Goal: Task Accomplishment & Management: Use online tool/utility

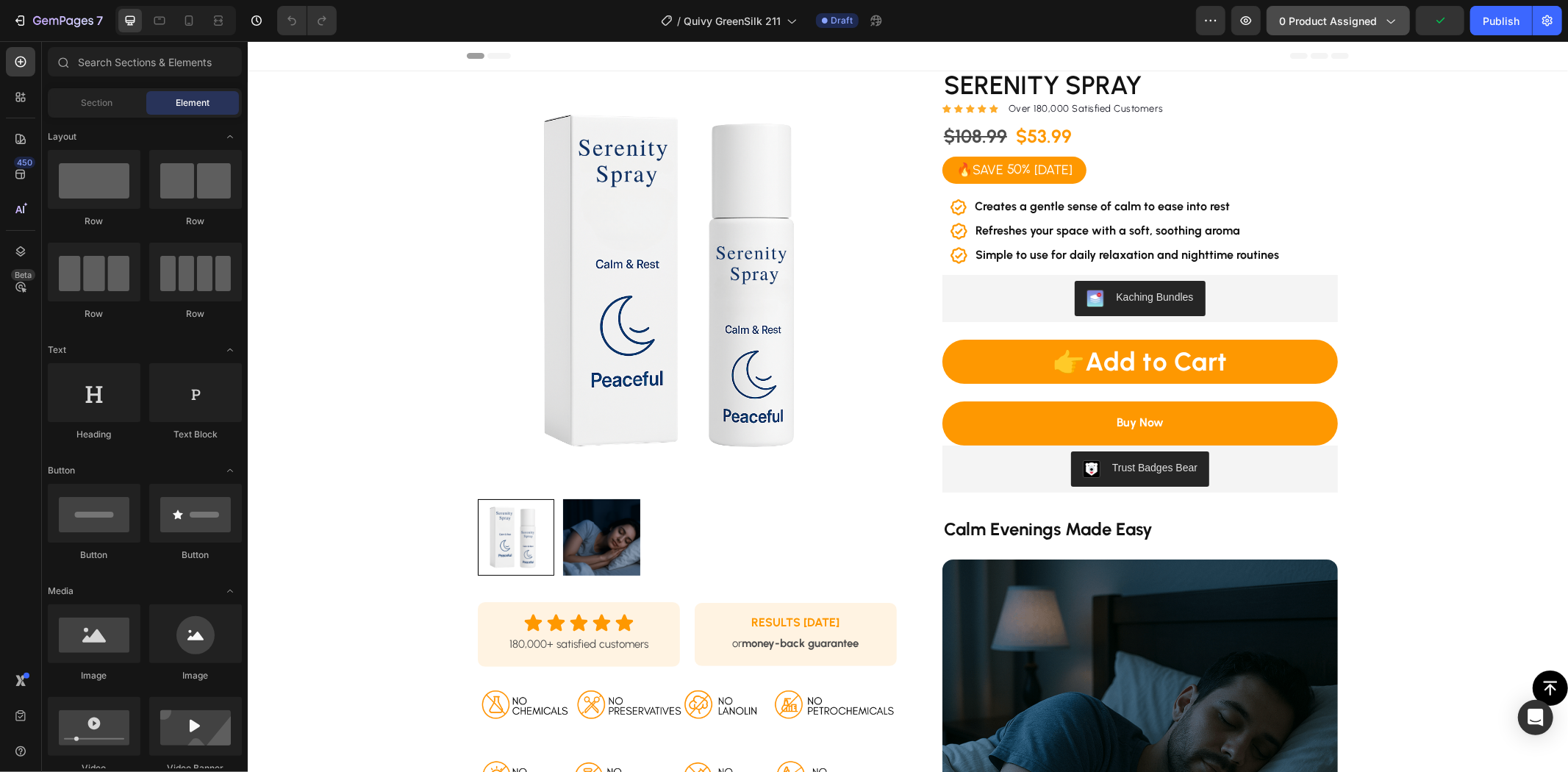
click at [1369, 13] on span "0 product assigned" at bounding box center [1328, 21] width 98 height 16
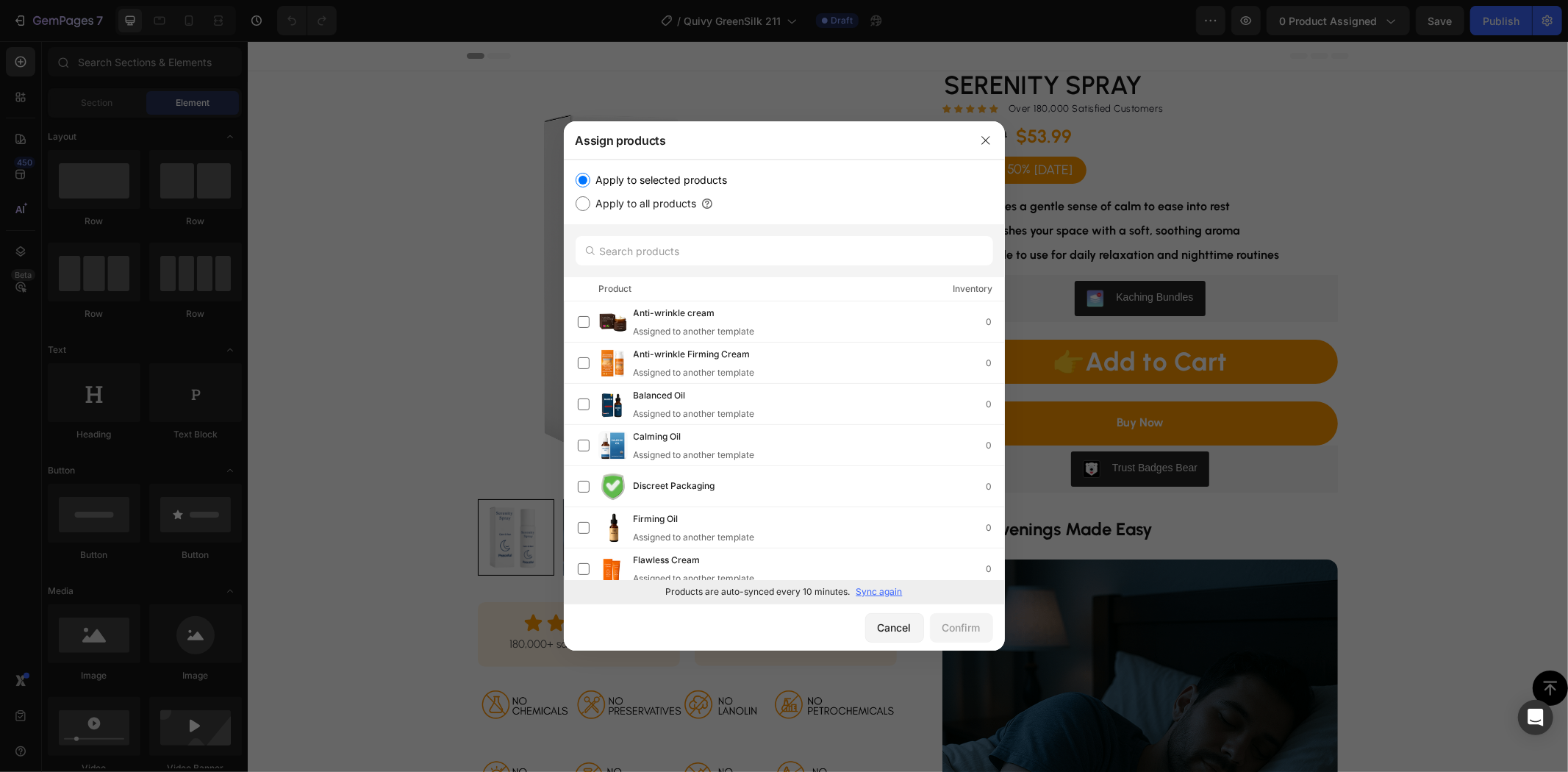
click at [874, 593] on p "Sync again" at bounding box center [879, 592] width 46 height 13
click at [670, 250] on input "text" at bounding box center [784, 251] width 417 height 30
paste input "Brightening mask stick"
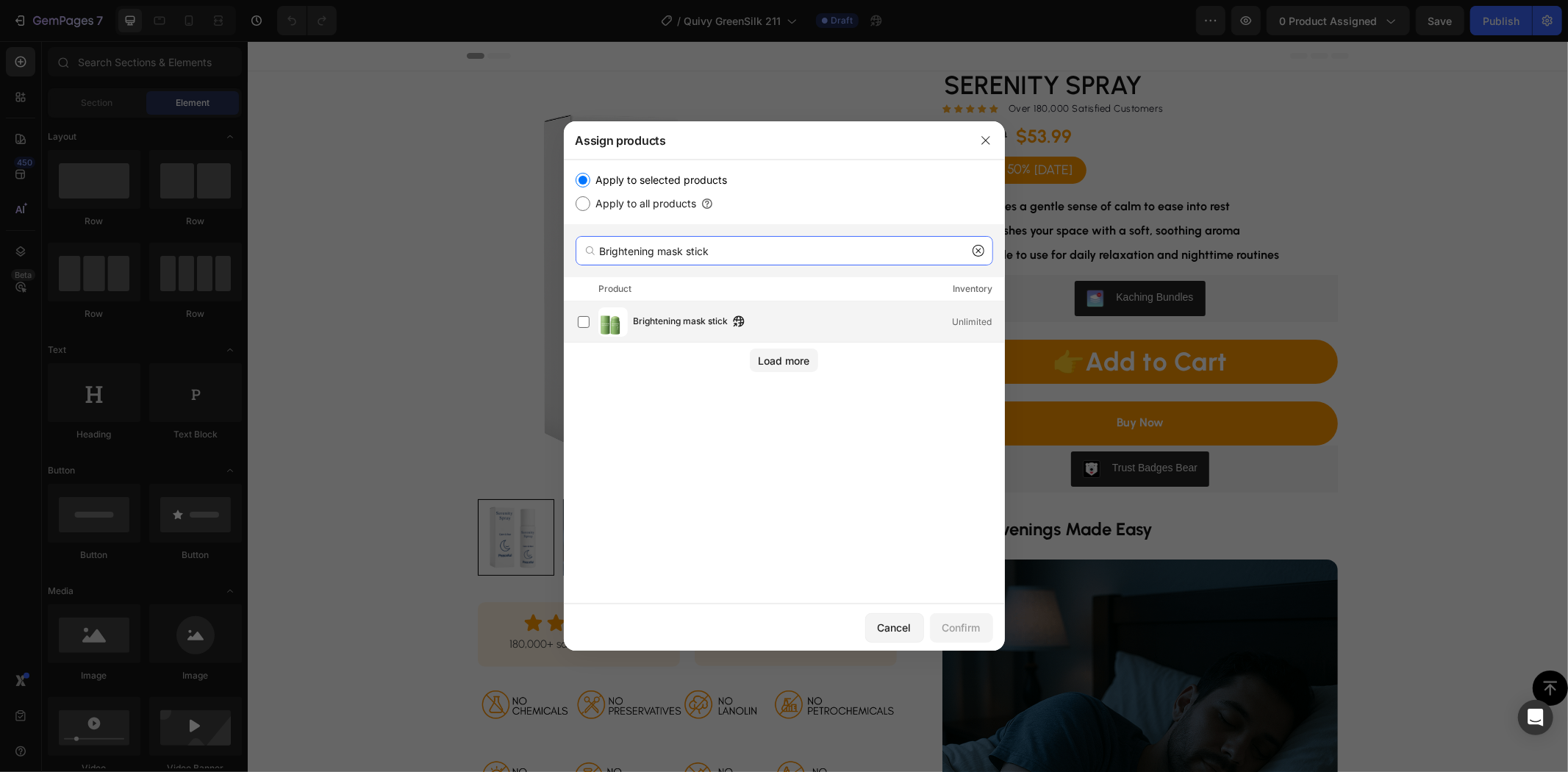
type input "Brightening mask stick"
click at [673, 320] on span "Brightening mask stick" at bounding box center [681, 322] width 95 height 17
click at [954, 628] on div "Confirm" at bounding box center [961, 627] width 38 height 16
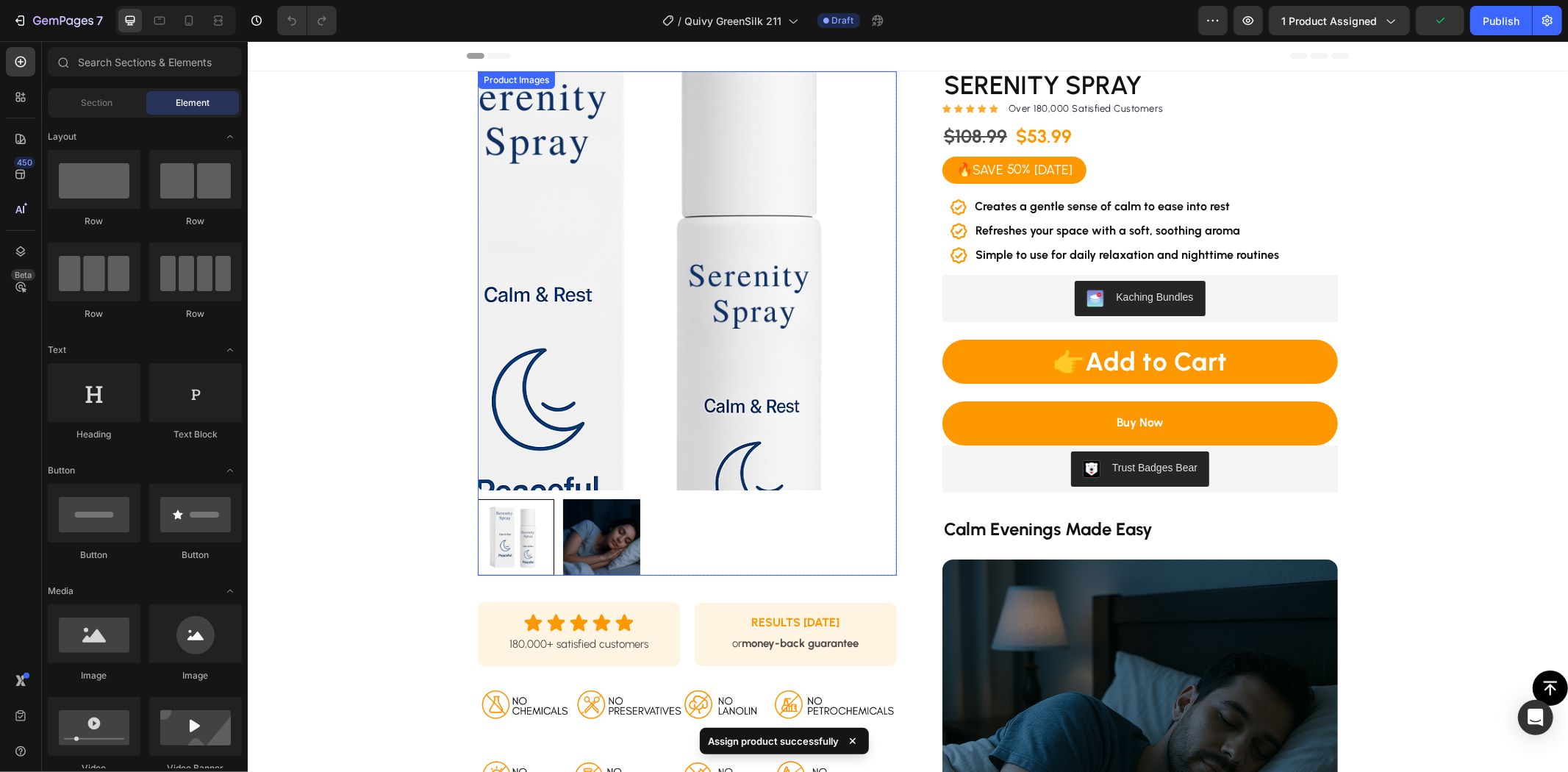
click at [746, 222] on img at bounding box center [686, 279] width 419 height 419
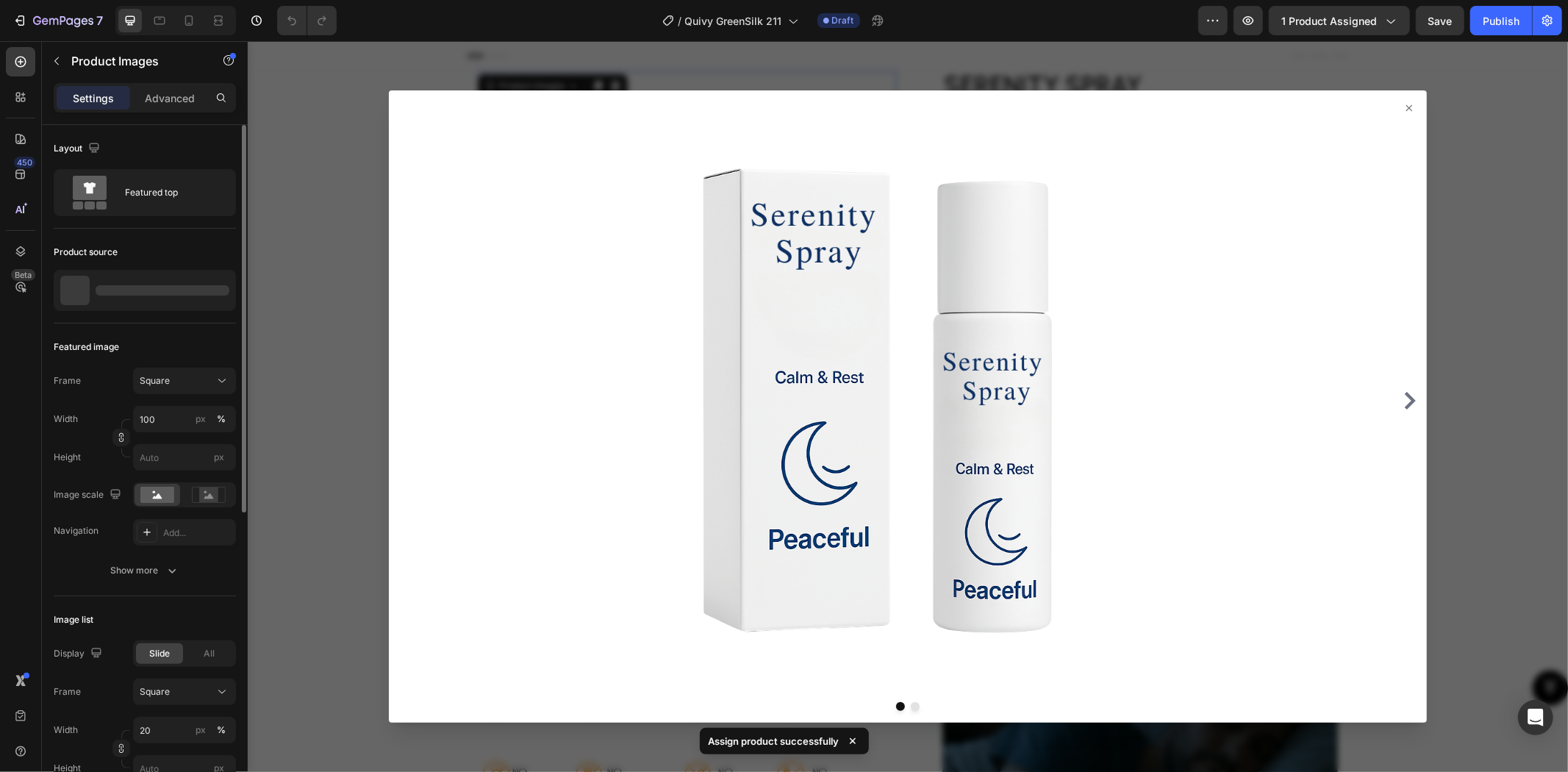
click at [155, 298] on div at bounding box center [145, 290] width 183 height 41
drag, startPoint x: 121, startPoint y: 282, endPoint x: 217, endPoint y: 335, distance: 109.7
click at [121, 282] on div "Serenity Spray" at bounding box center [145, 290] width 183 height 41
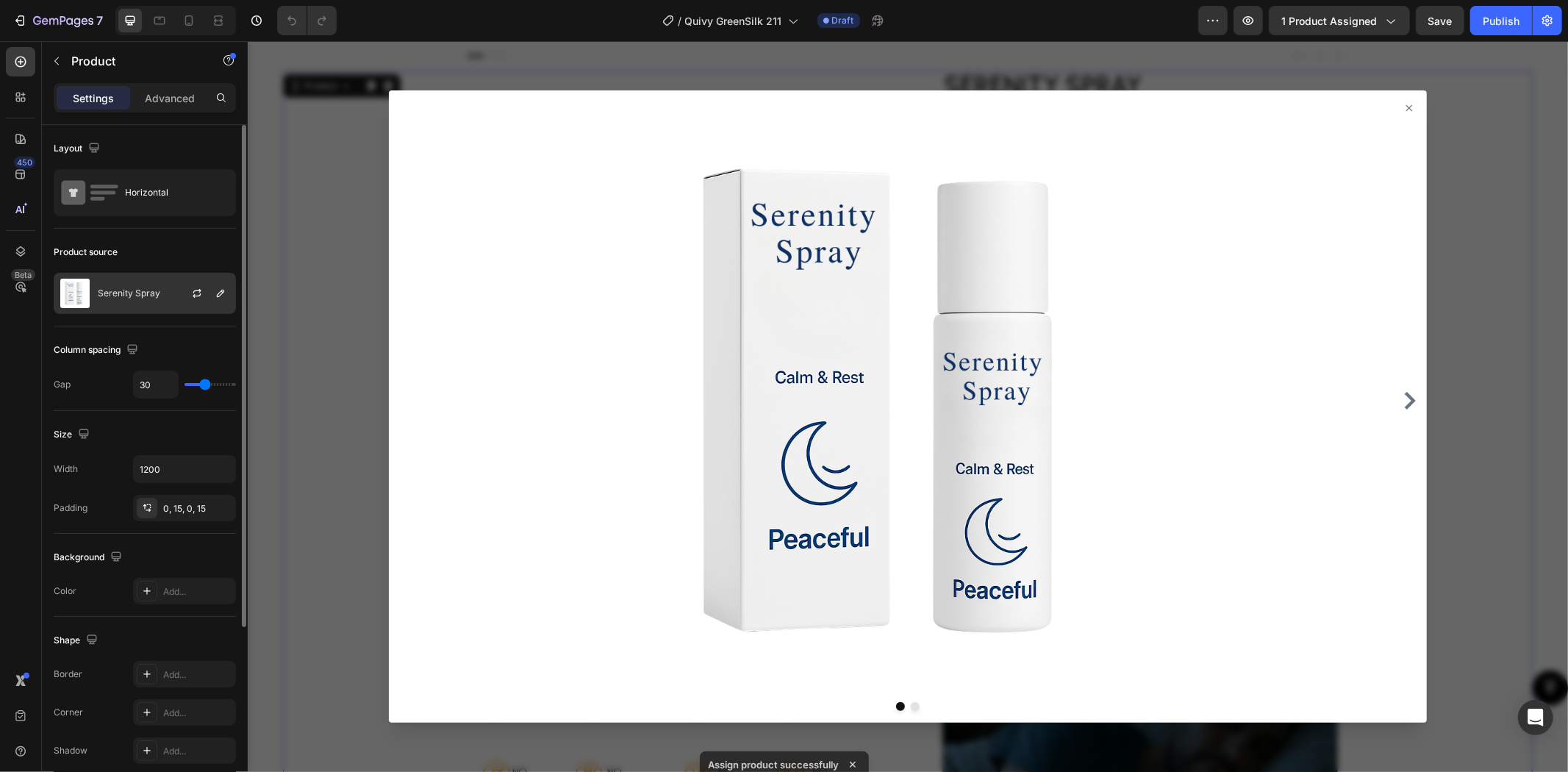
click at [160, 302] on div "Serenity Spray" at bounding box center [145, 293] width 183 height 41
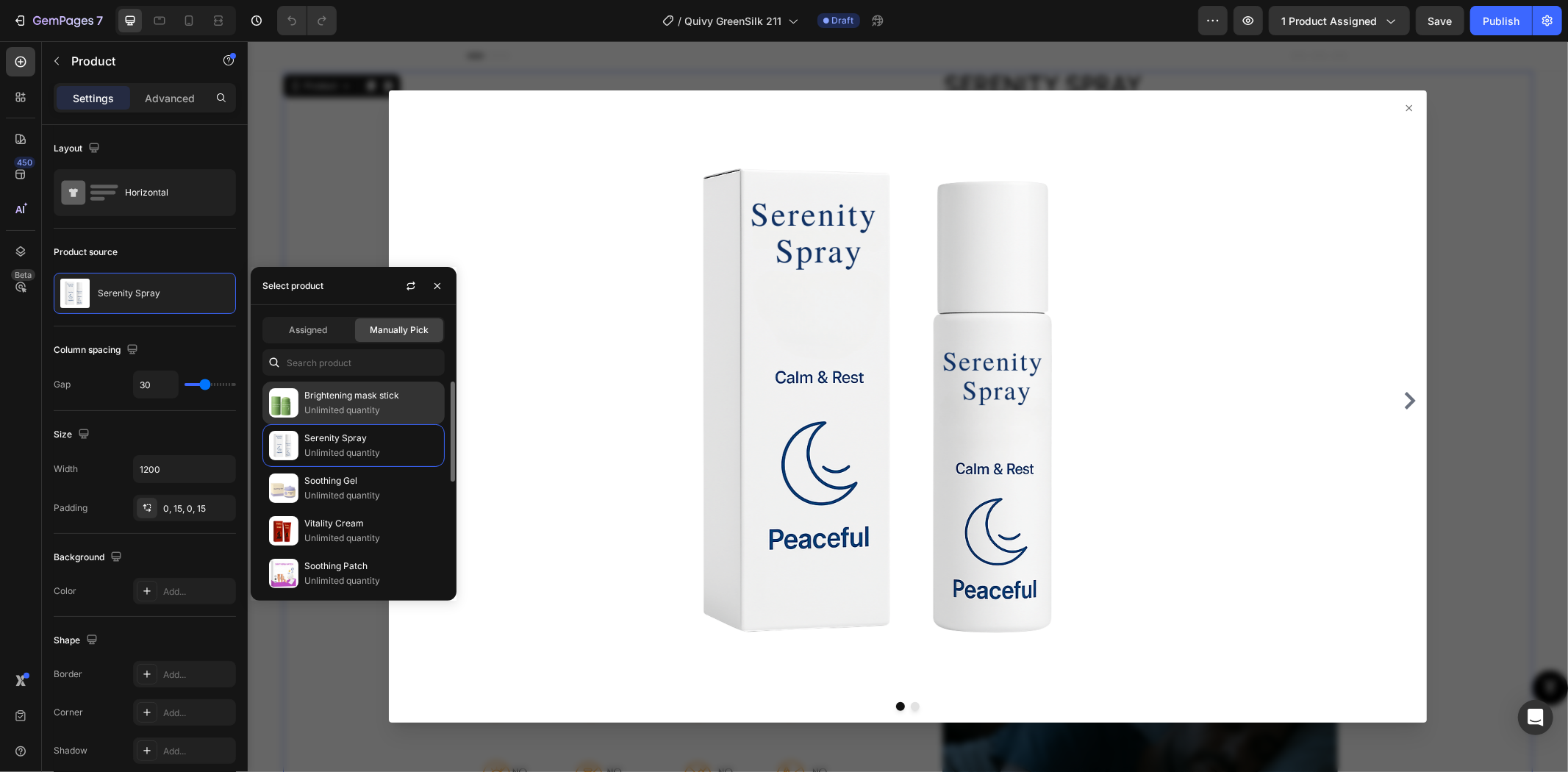
click at [340, 398] on p "Brightening mask stick" at bounding box center [371, 396] width 134 height 15
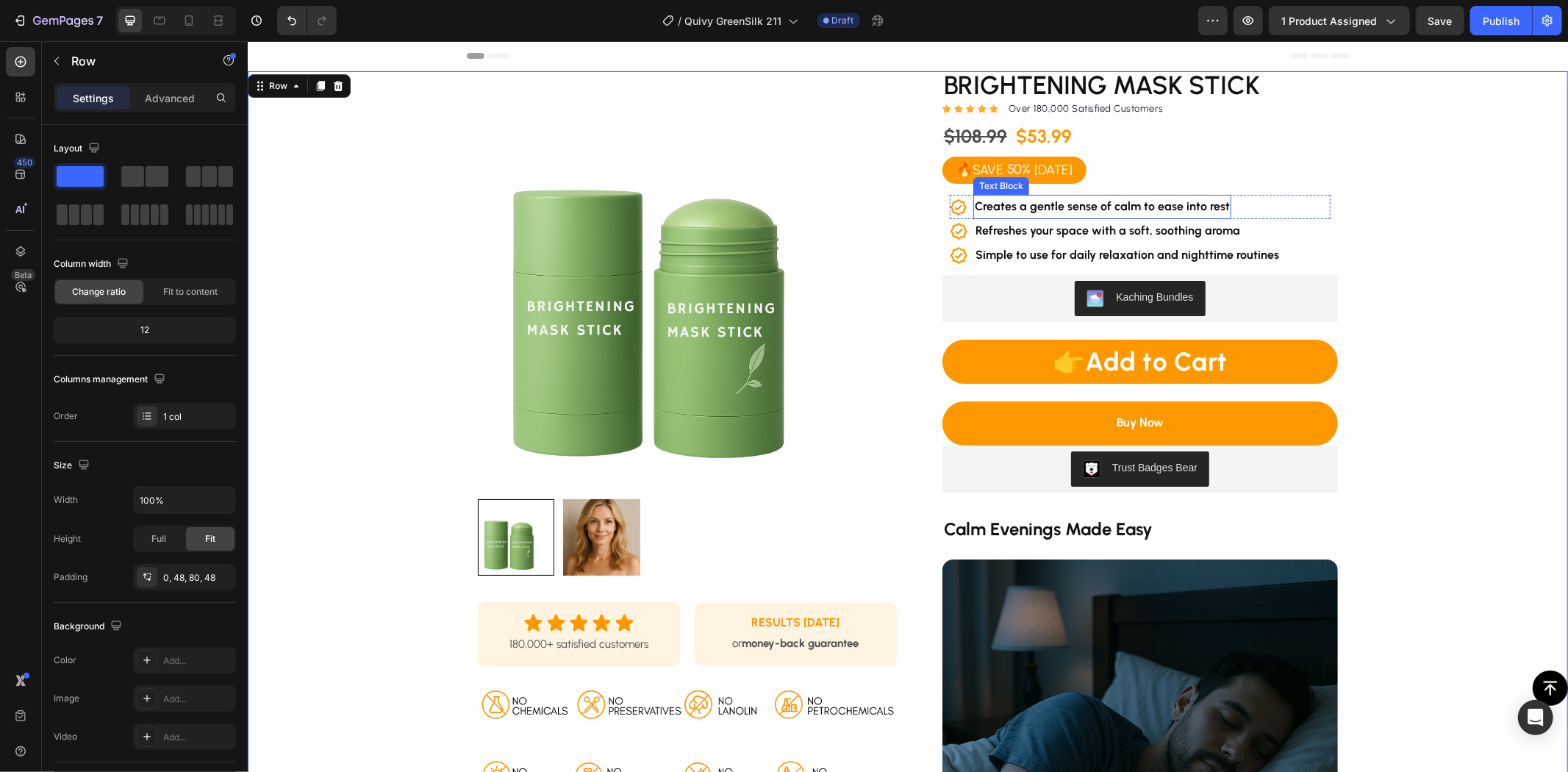
click at [1060, 203] on strong "Creates a gentle sense of calm to ease into rest" at bounding box center [1101, 205] width 255 height 14
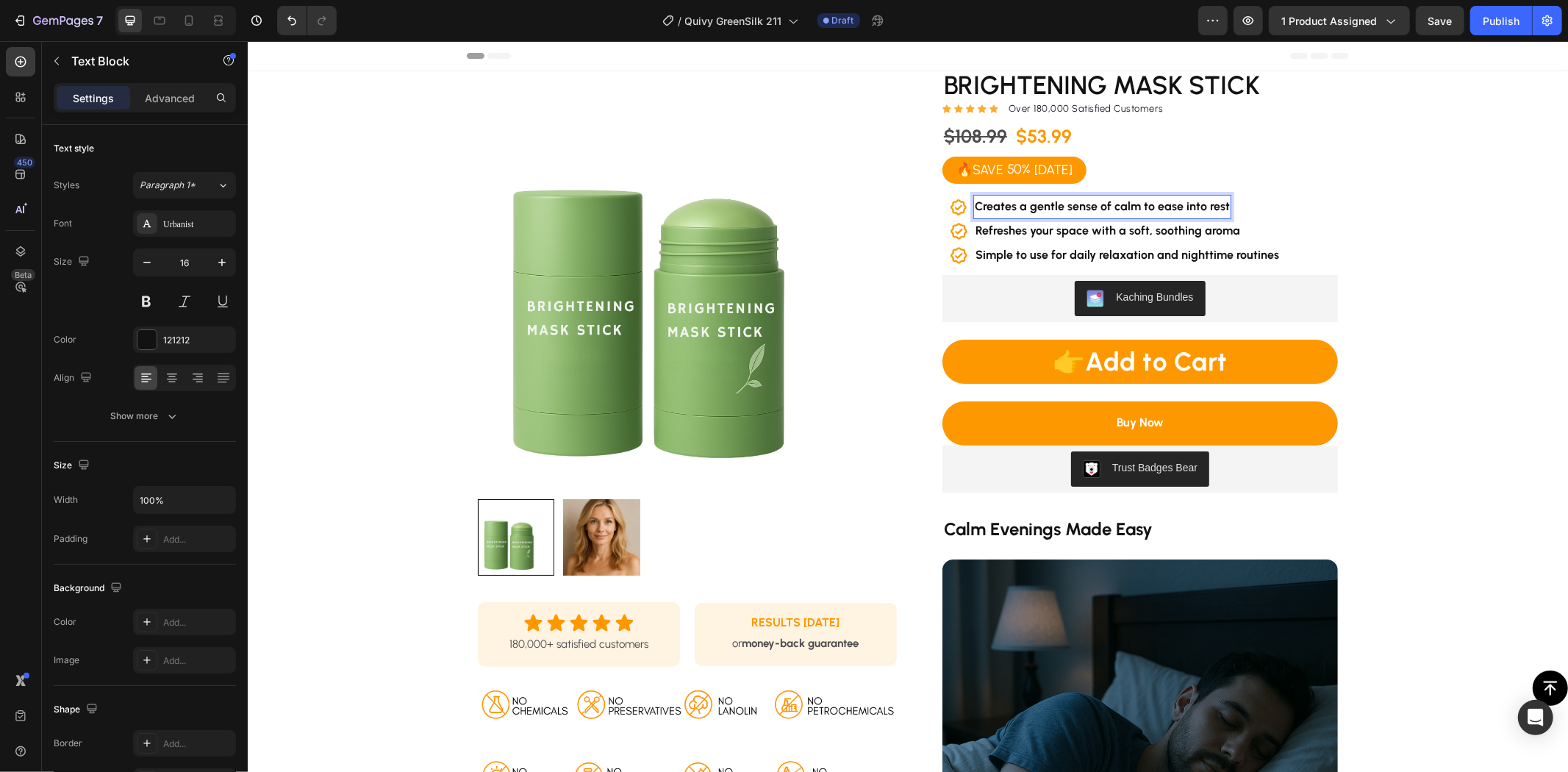
click at [1089, 207] on strong "Creates a gentle sense of calm to ease into rest" at bounding box center [1101, 205] width 255 height 14
click at [1091, 227] on strong "Refreshes your space with a soft, soothing aroma" at bounding box center [1107, 229] width 265 height 14
click at [1090, 229] on strong "Refreshes your space with a soft, soothing aroma" at bounding box center [1107, 229] width 265 height 14
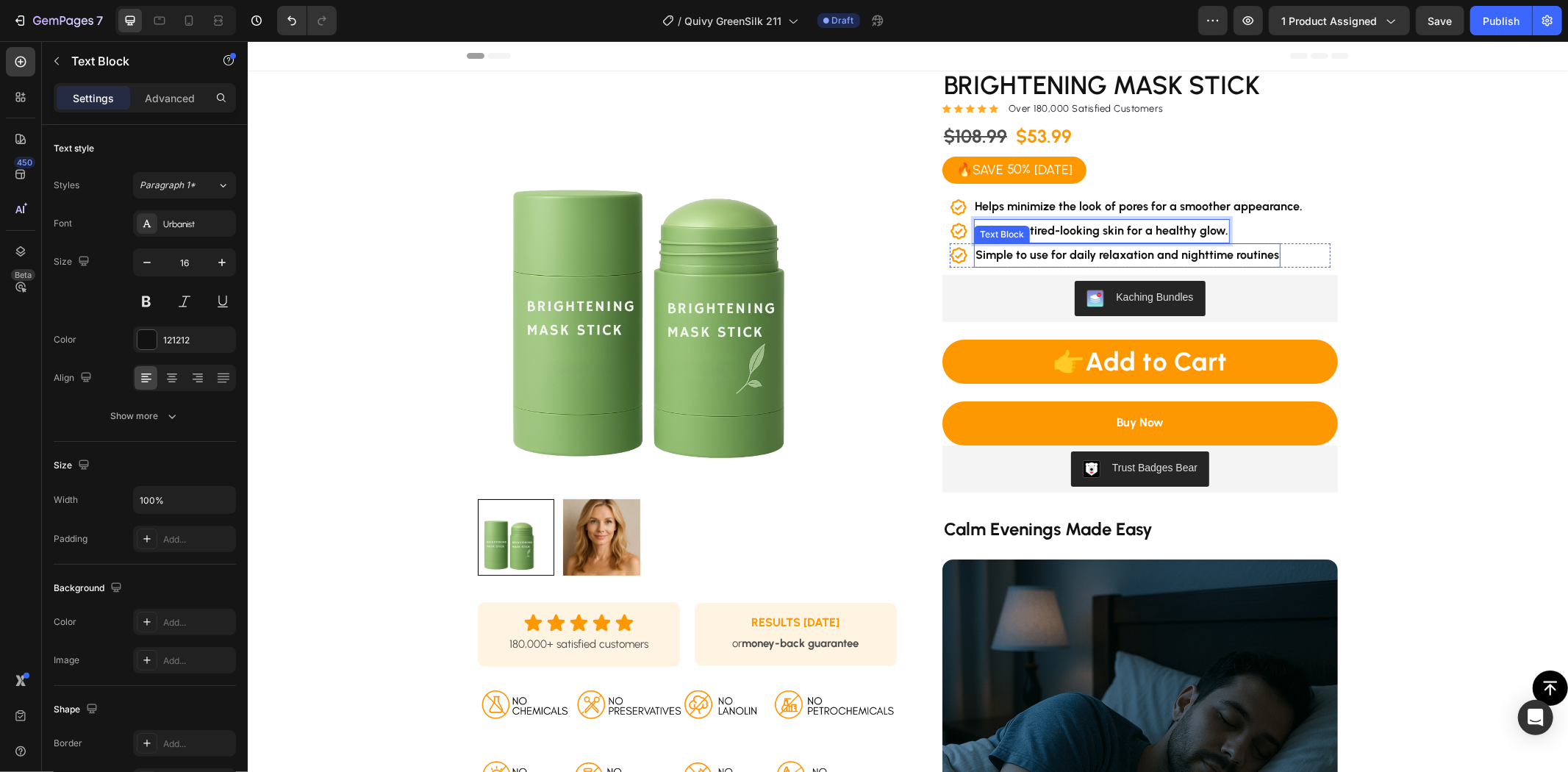
click at [1035, 255] on strong "Simple to use for daily relaxation and nighttime routines" at bounding box center [1126, 254] width 303 height 14
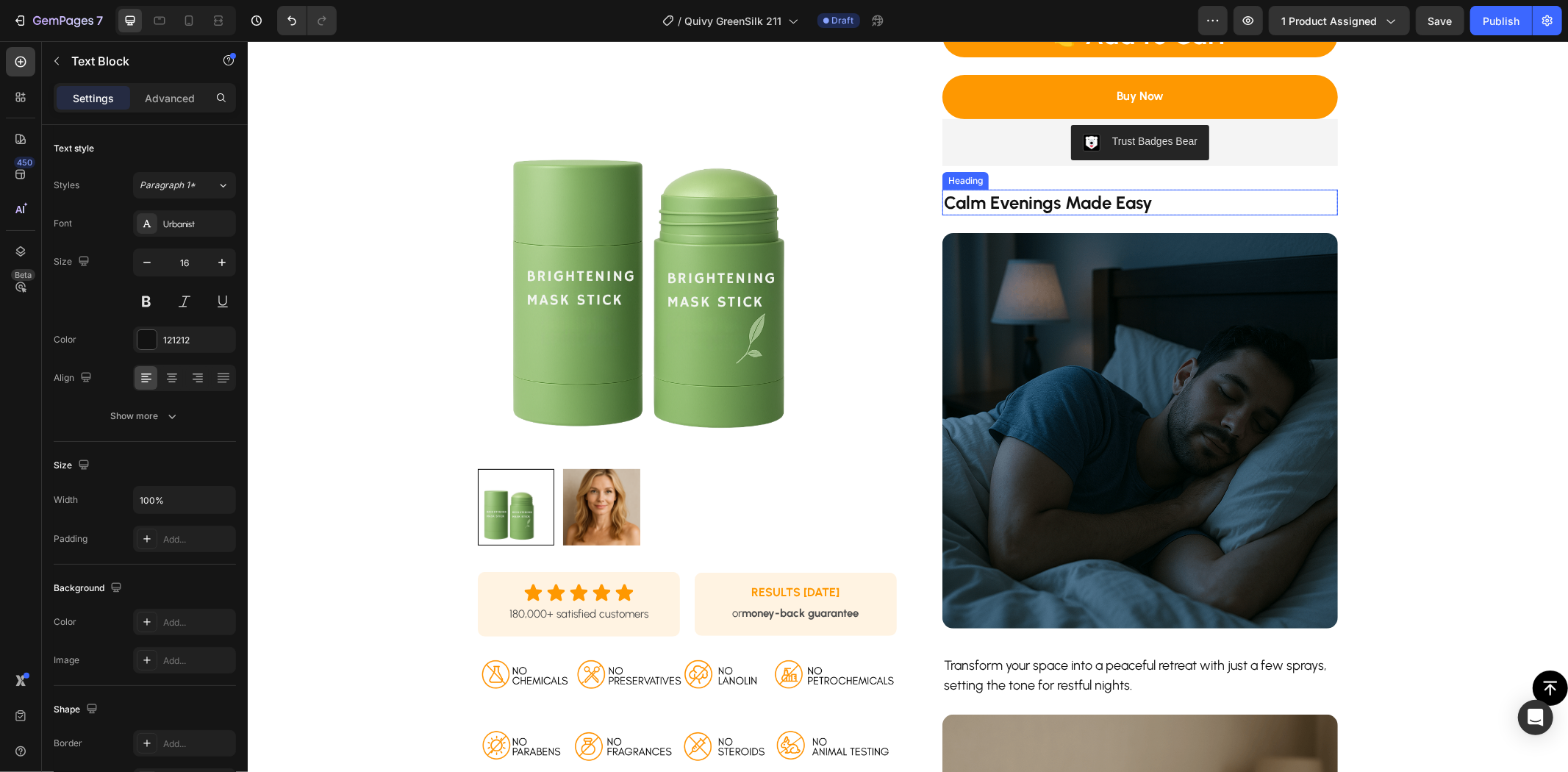
scroll to position [163, 0]
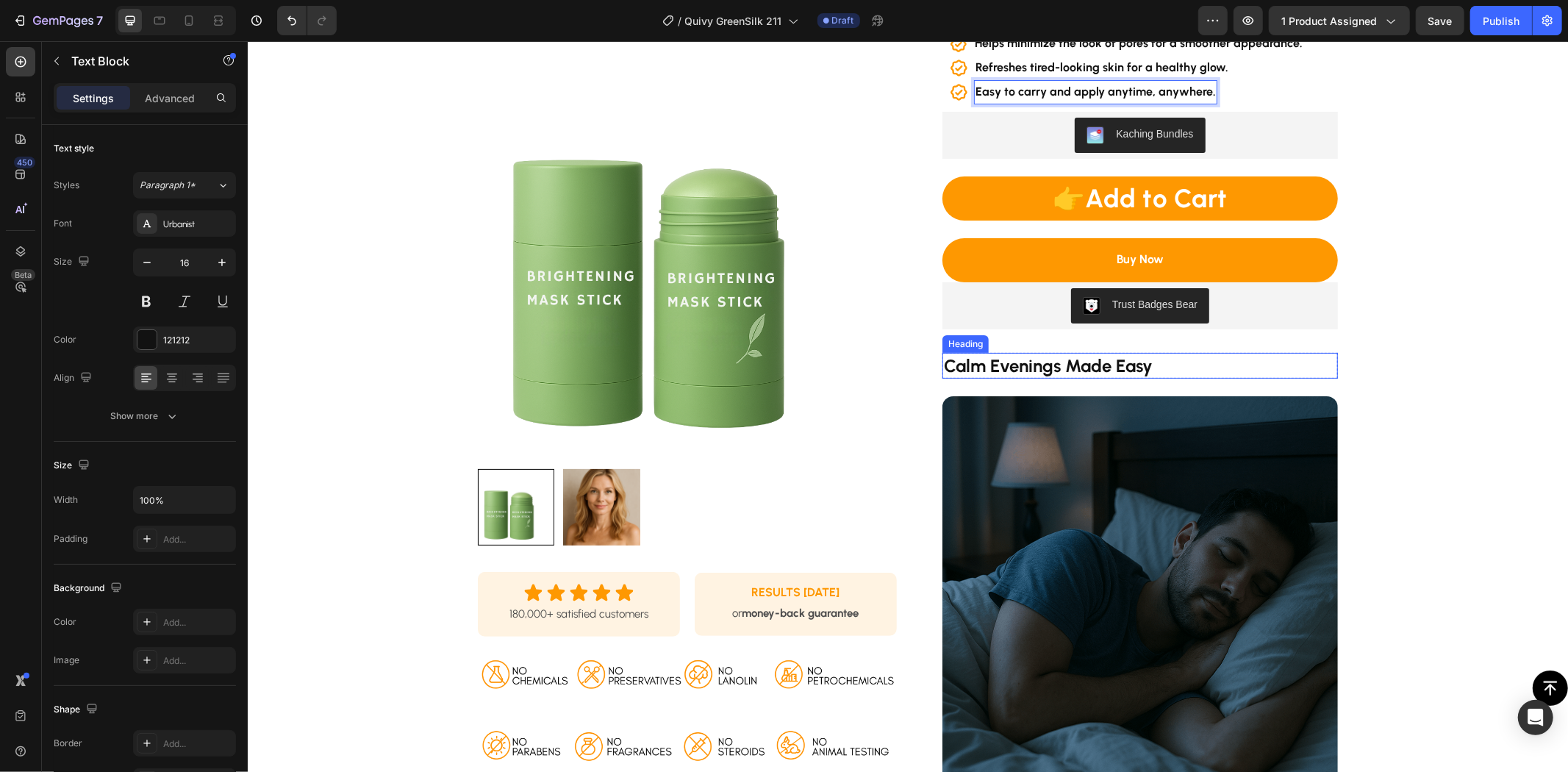
click at [1081, 363] on strong "Calm Evenings Made Easy" at bounding box center [1047, 365] width 209 height 21
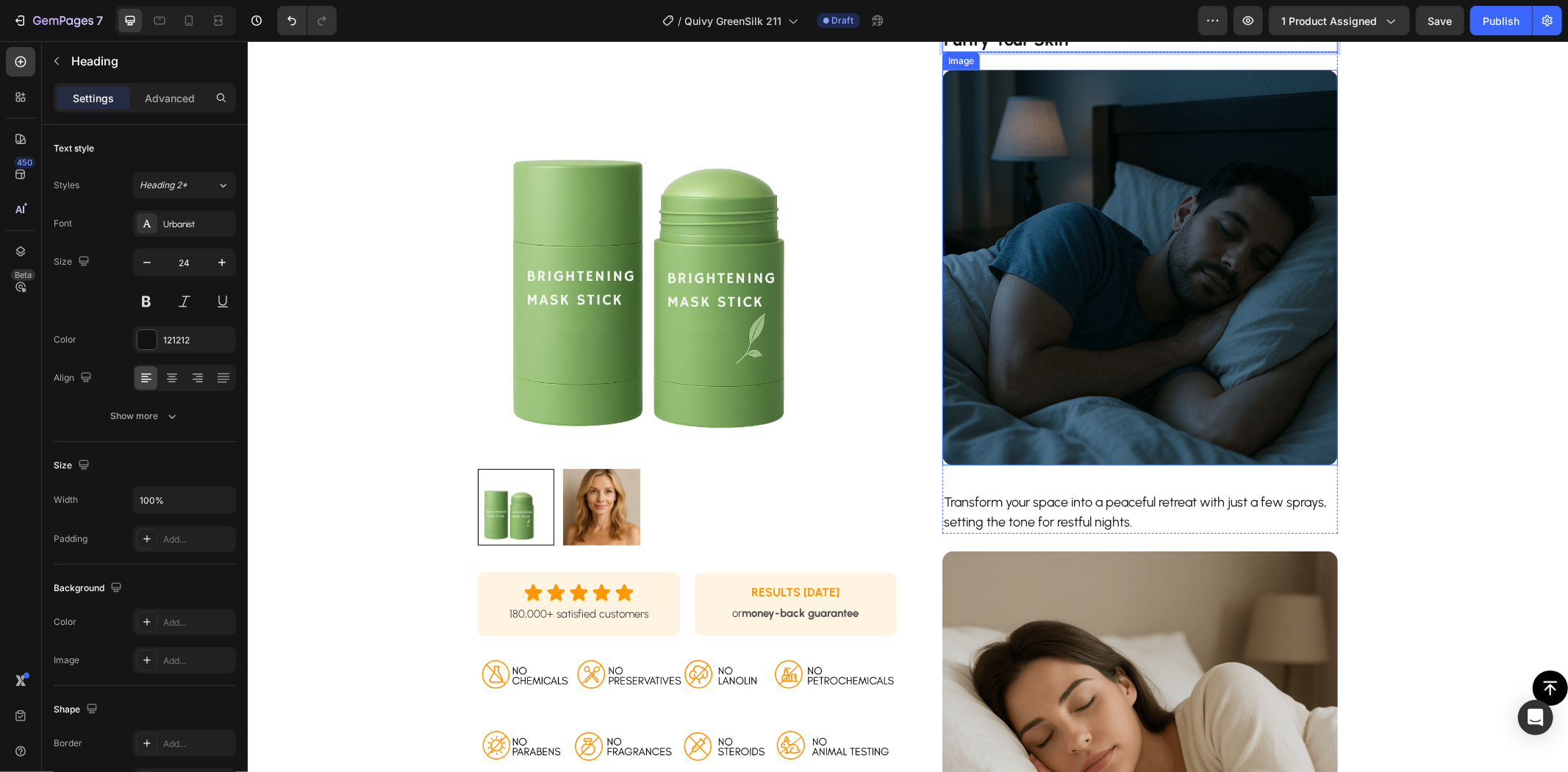
scroll to position [571, 0]
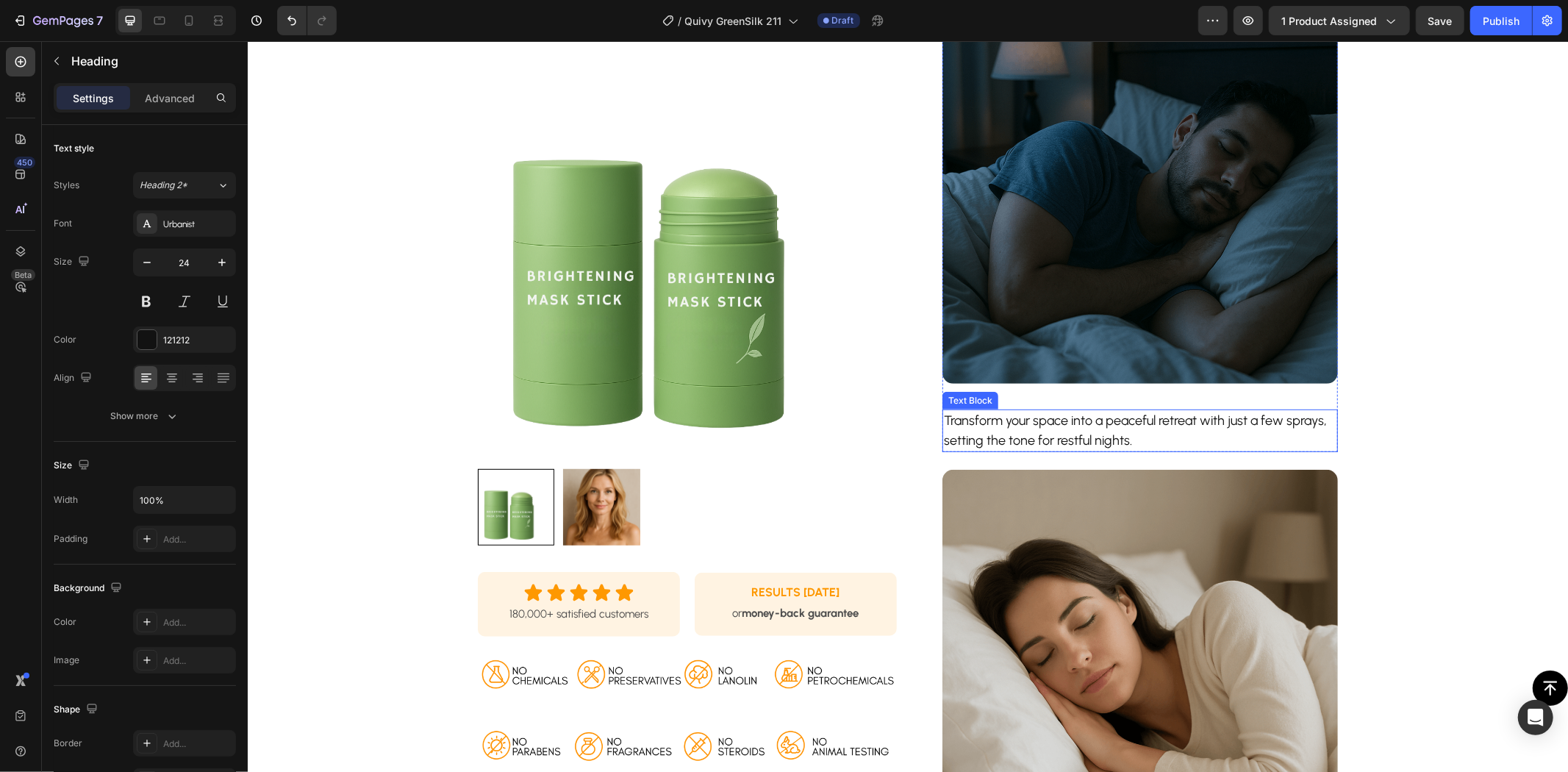
click at [1016, 427] on p "Transform your space into a peaceful retreat with just a few sprays, setting th…" at bounding box center [1139, 430] width 393 height 40
click at [1015, 419] on p "GreenSilk™ Green Tea Mask Stick helps draw out excess oil and surface buildup, …" at bounding box center [1139, 430] width 393 height 40
drag, startPoint x: 1062, startPoint y: 416, endPoint x: 1003, endPoint y: 422, distance: 59.3
click at [999, 418] on p "GreenSilk Green Tea Mask Stick helps draw out excess oil and surface buildup, l…" at bounding box center [1139, 430] width 393 height 40
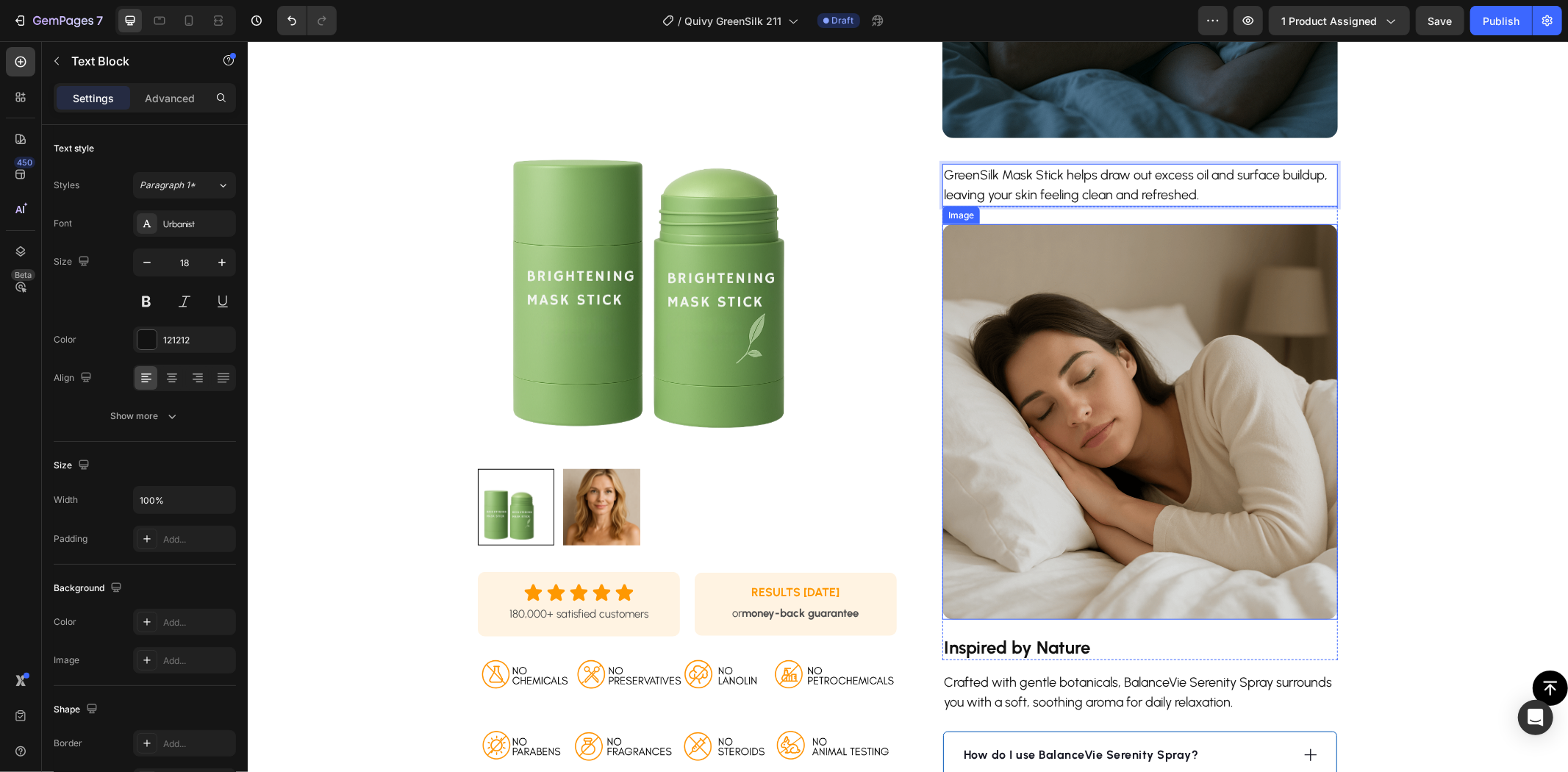
scroll to position [980, 0]
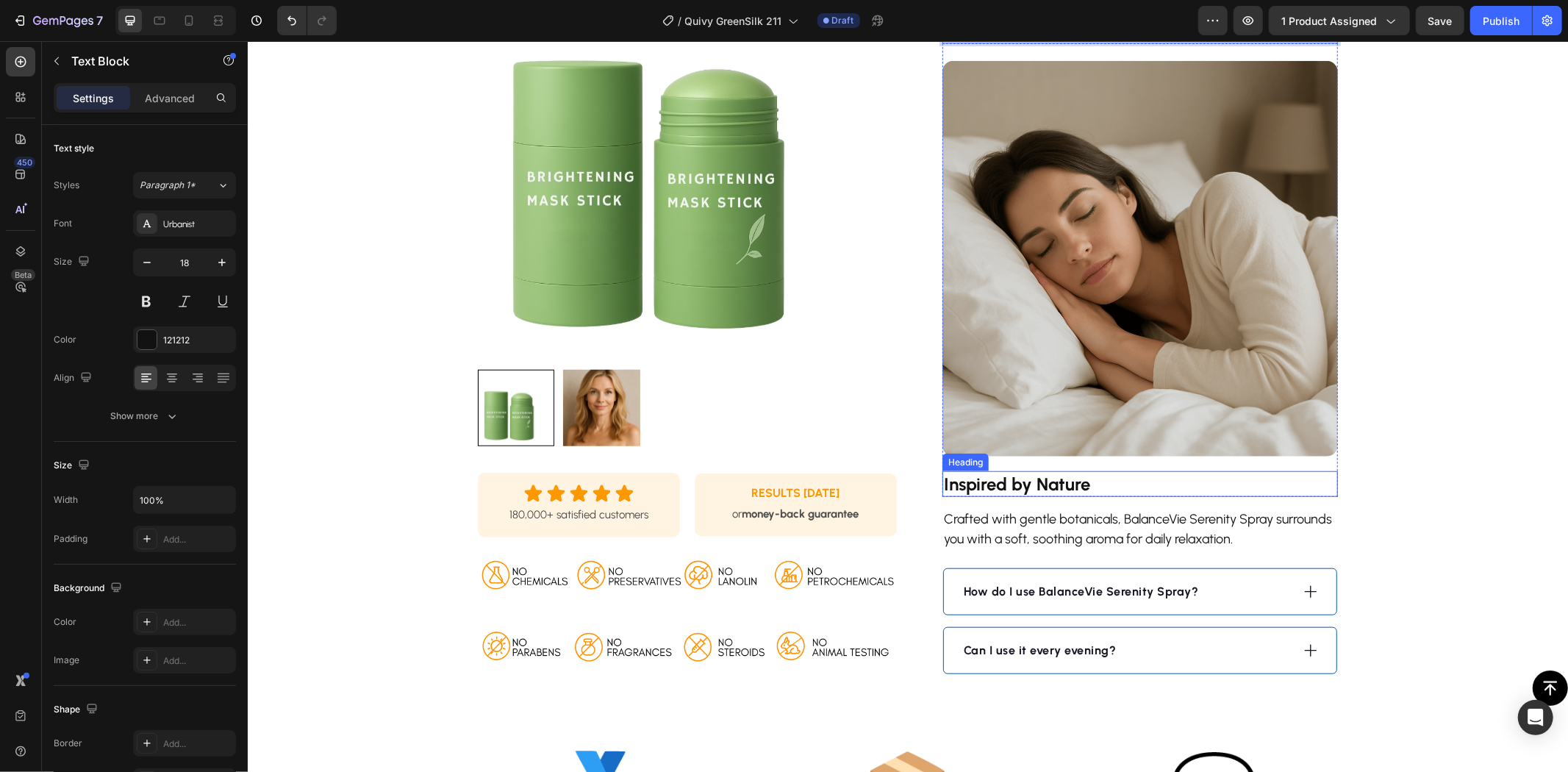
click at [1046, 489] on strong "Inspired by Nature" at bounding box center [1016, 484] width 146 height 21
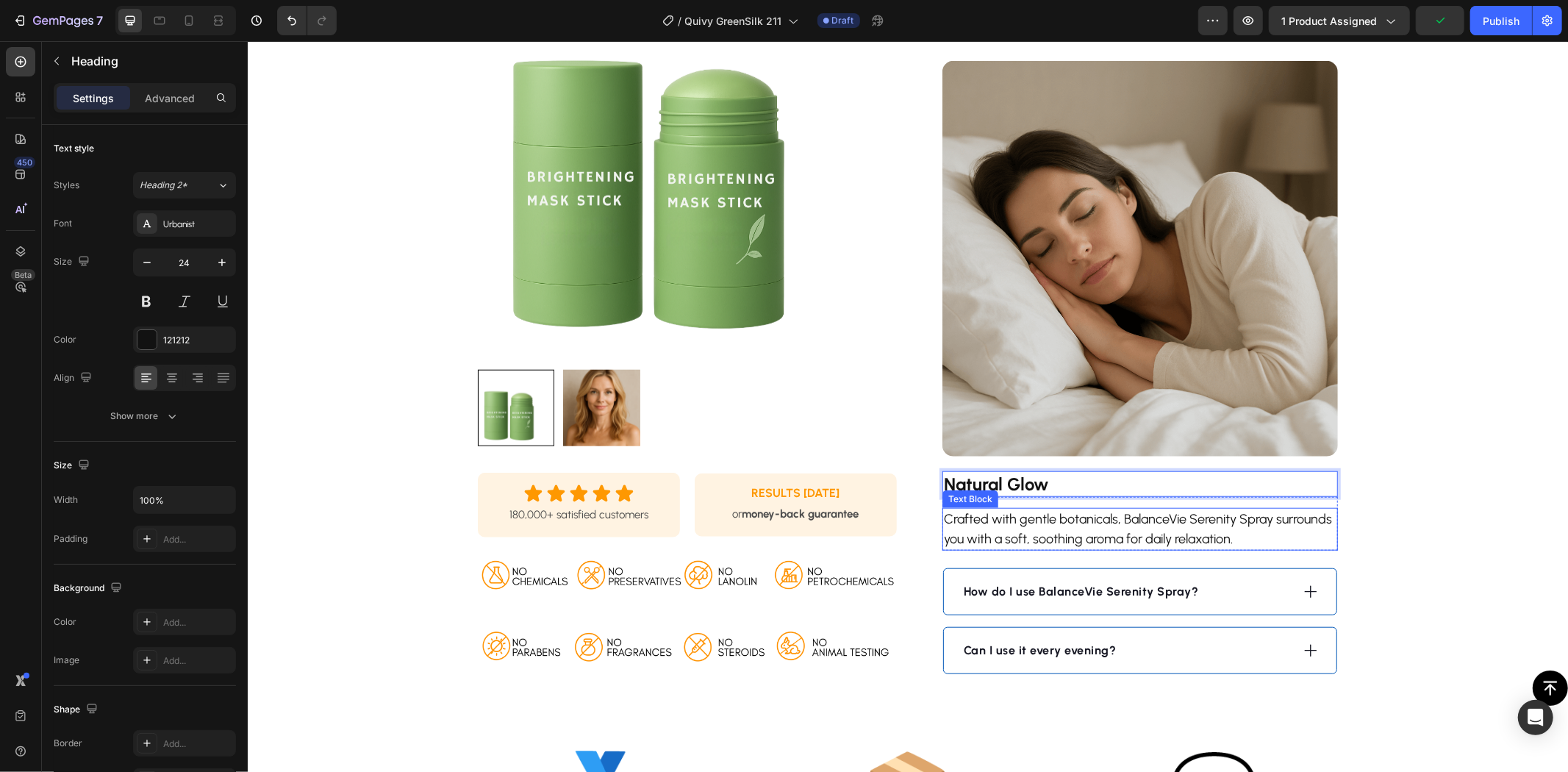
click at [989, 531] on p "Crafted with gentle botanicals, BalanceVie Serenity Spray surrounds you with a …" at bounding box center [1139, 528] width 393 height 40
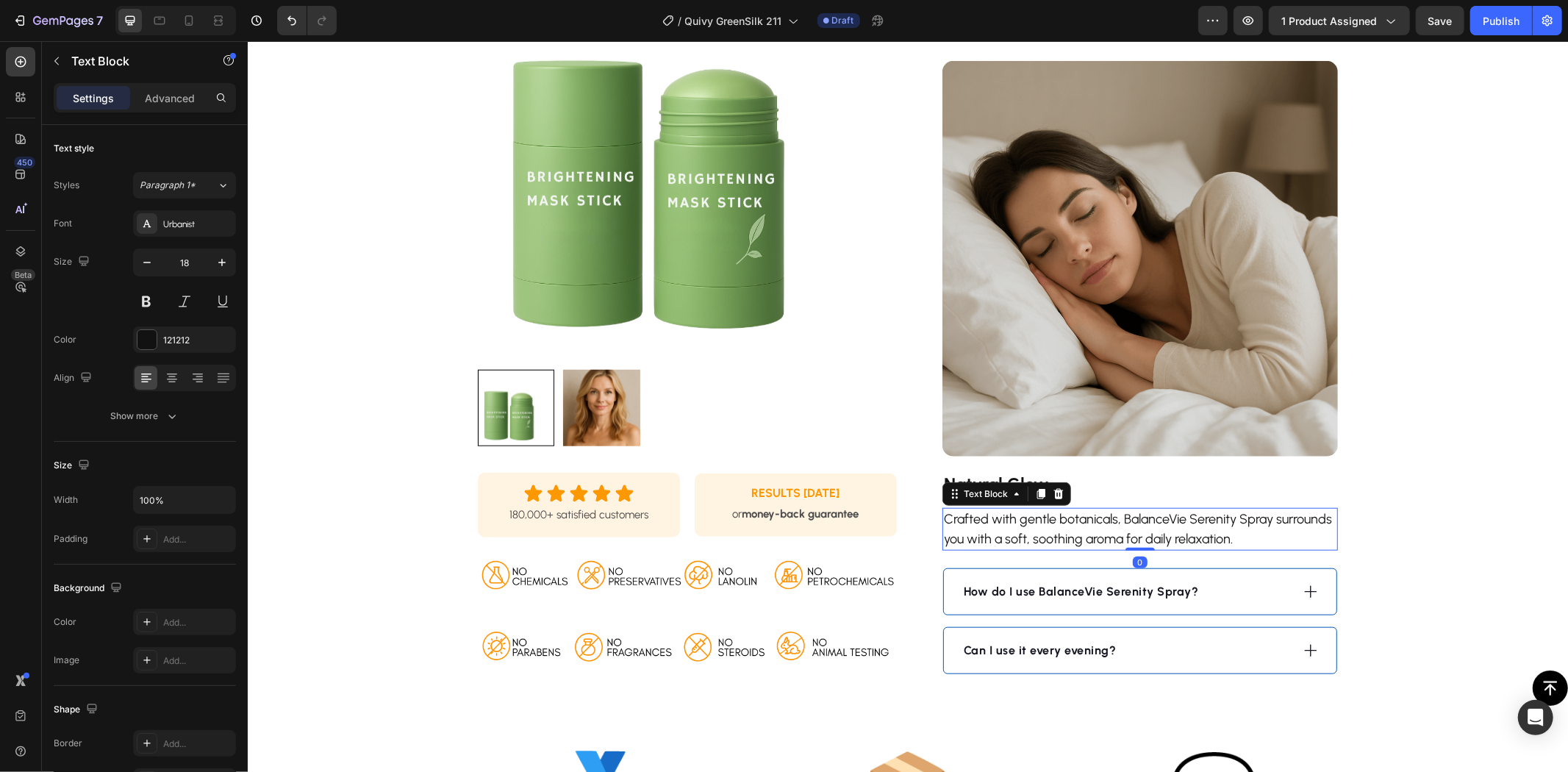
click at [1075, 523] on p "Crafted with gentle botanicals, BalanceVie Serenity Spray surrounds you with a …" at bounding box center [1139, 528] width 393 height 40
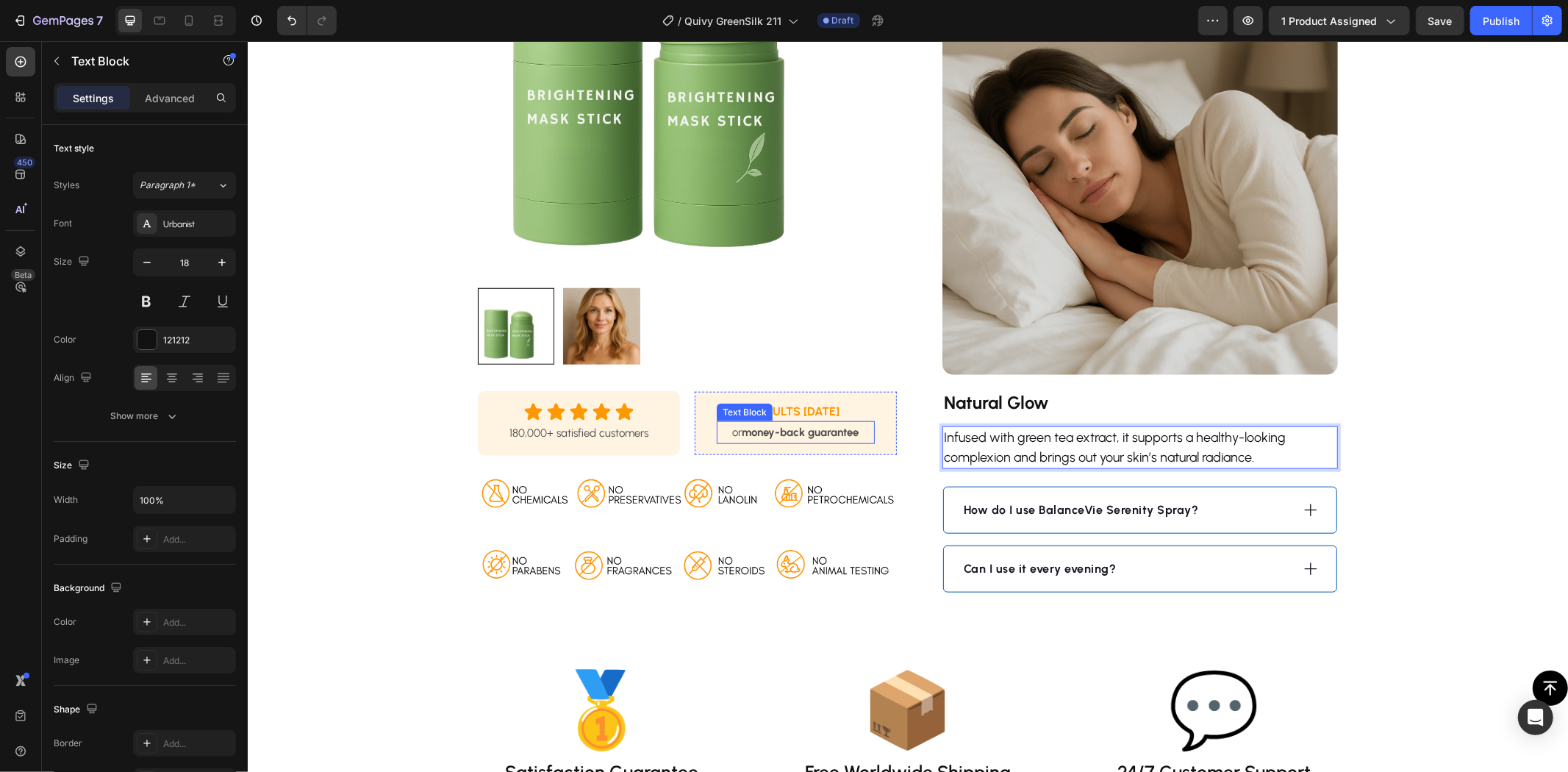
scroll to position [1143, 0]
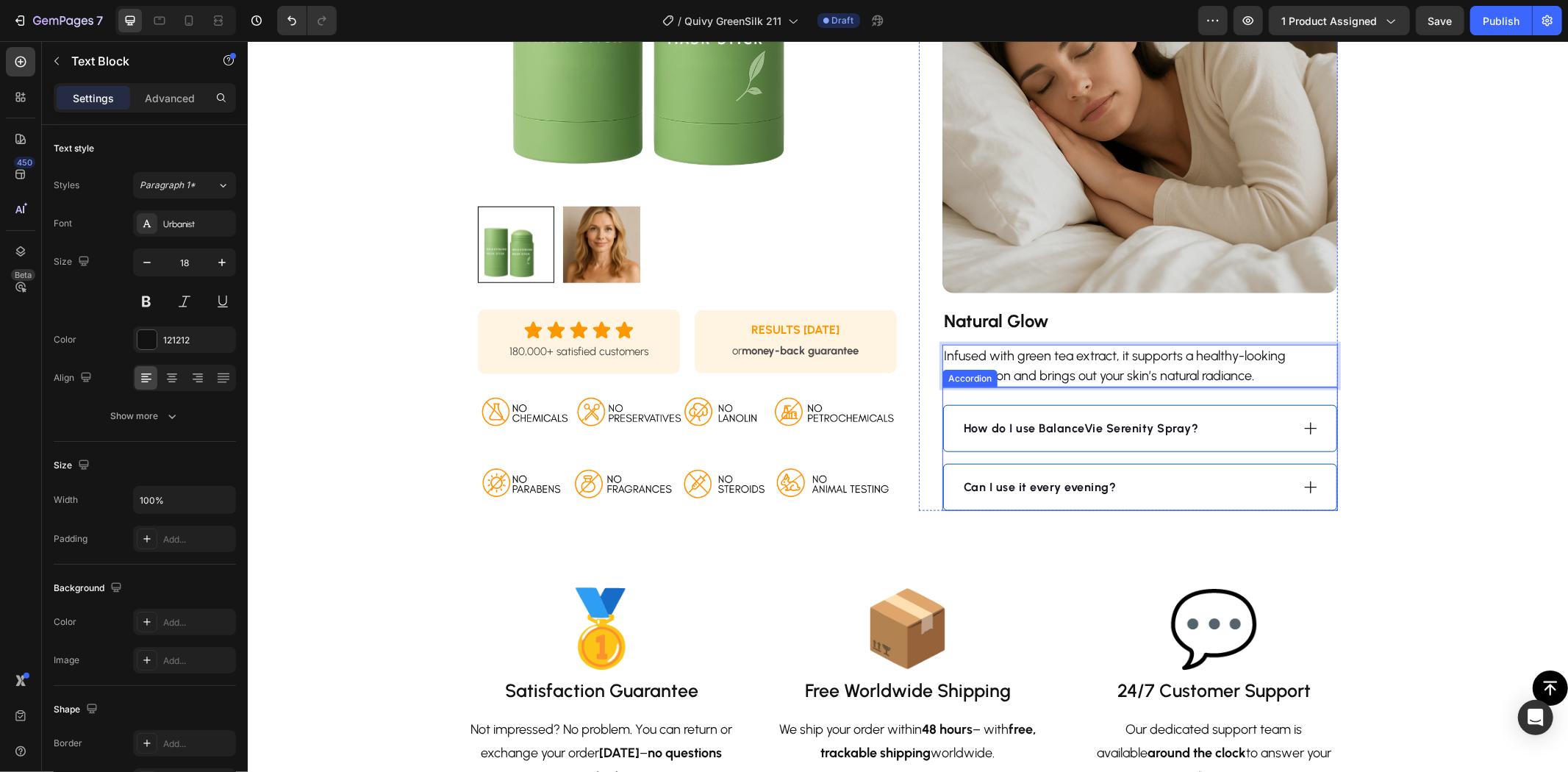
click at [1227, 430] on div "How do I use BalanceVie Serenity Spray?" at bounding box center [1125, 427] width 329 height 22
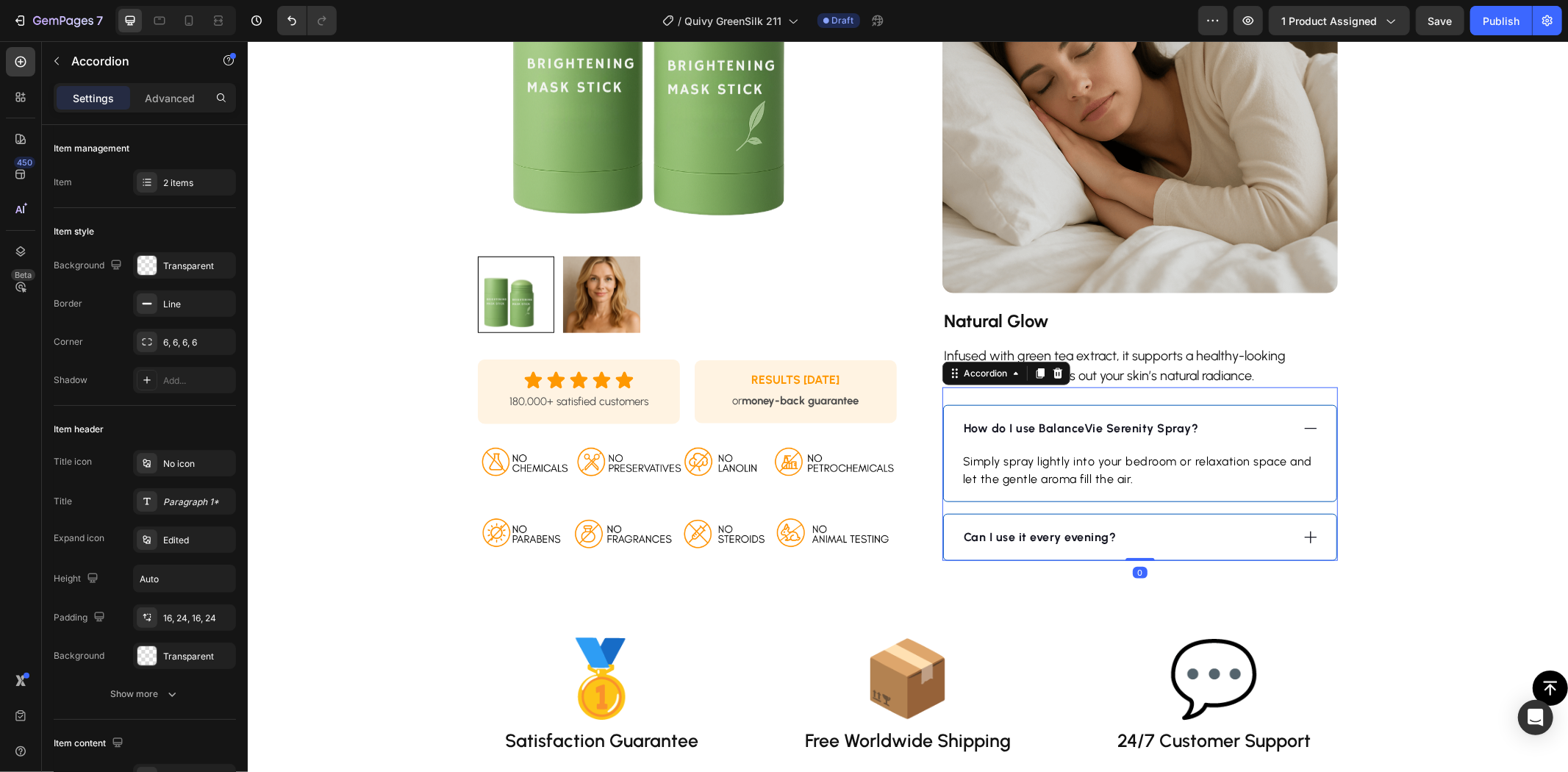
click at [1134, 424] on strong "How do I use BalanceVie Serenity Spray?" at bounding box center [1080, 427] width 236 height 14
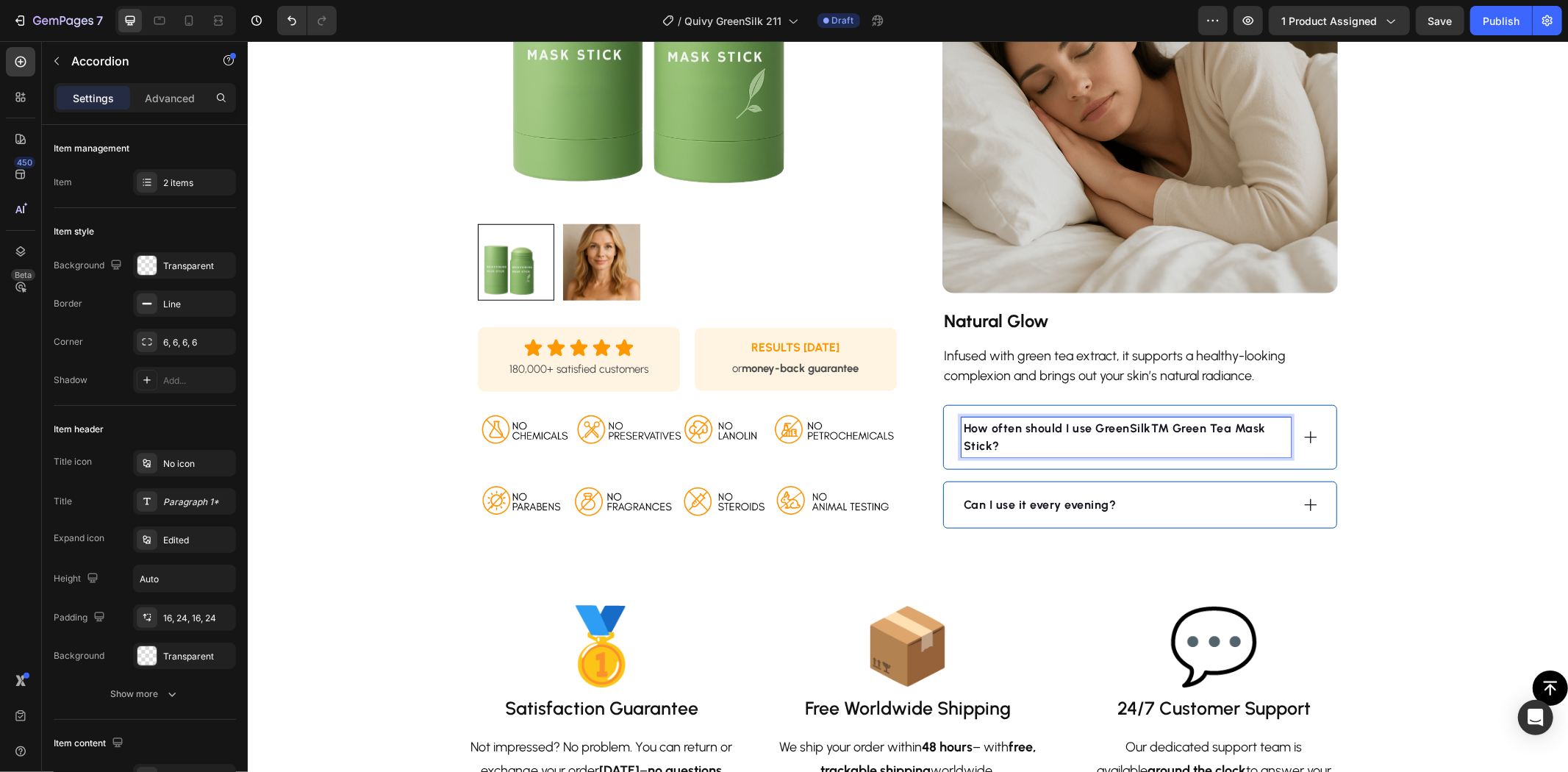
click at [1160, 433] on strong "How often should I use GreenSilk™ Green Tea Mask Stick?" at bounding box center [1114, 436] width 303 height 31
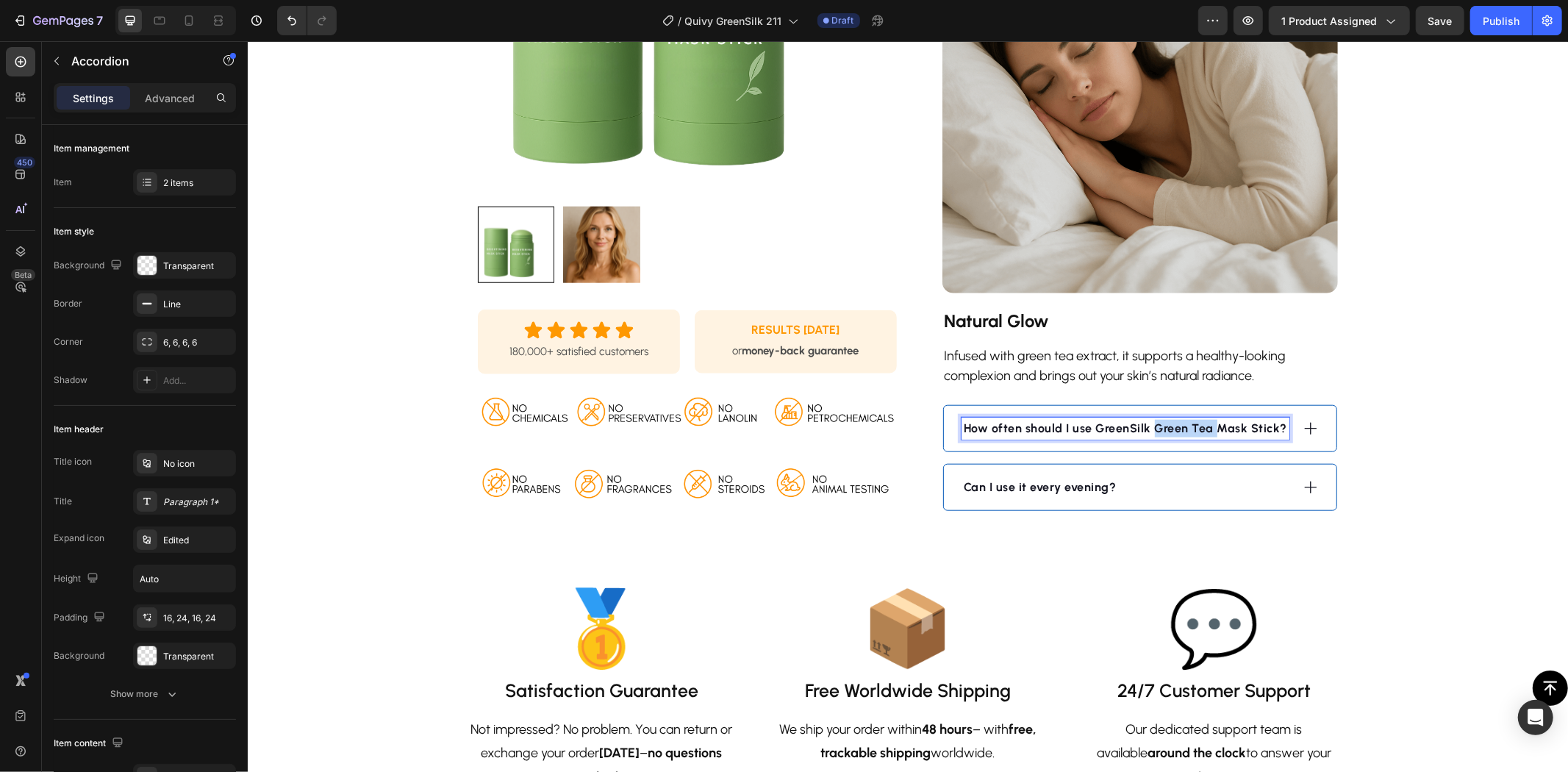
drag, startPoint x: 1207, startPoint y: 422, endPoint x: 1147, endPoint y: 429, distance: 60.4
click at [1147, 429] on strong "How often should I use GreenSilk Green Tea Mask Stick?" at bounding box center [1124, 427] width 323 height 14
drag, startPoint x: 1307, startPoint y: 422, endPoint x: 1249, endPoint y: 446, distance: 62.8
click at [1305, 424] on icon at bounding box center [1310, 428] width 17 height 17
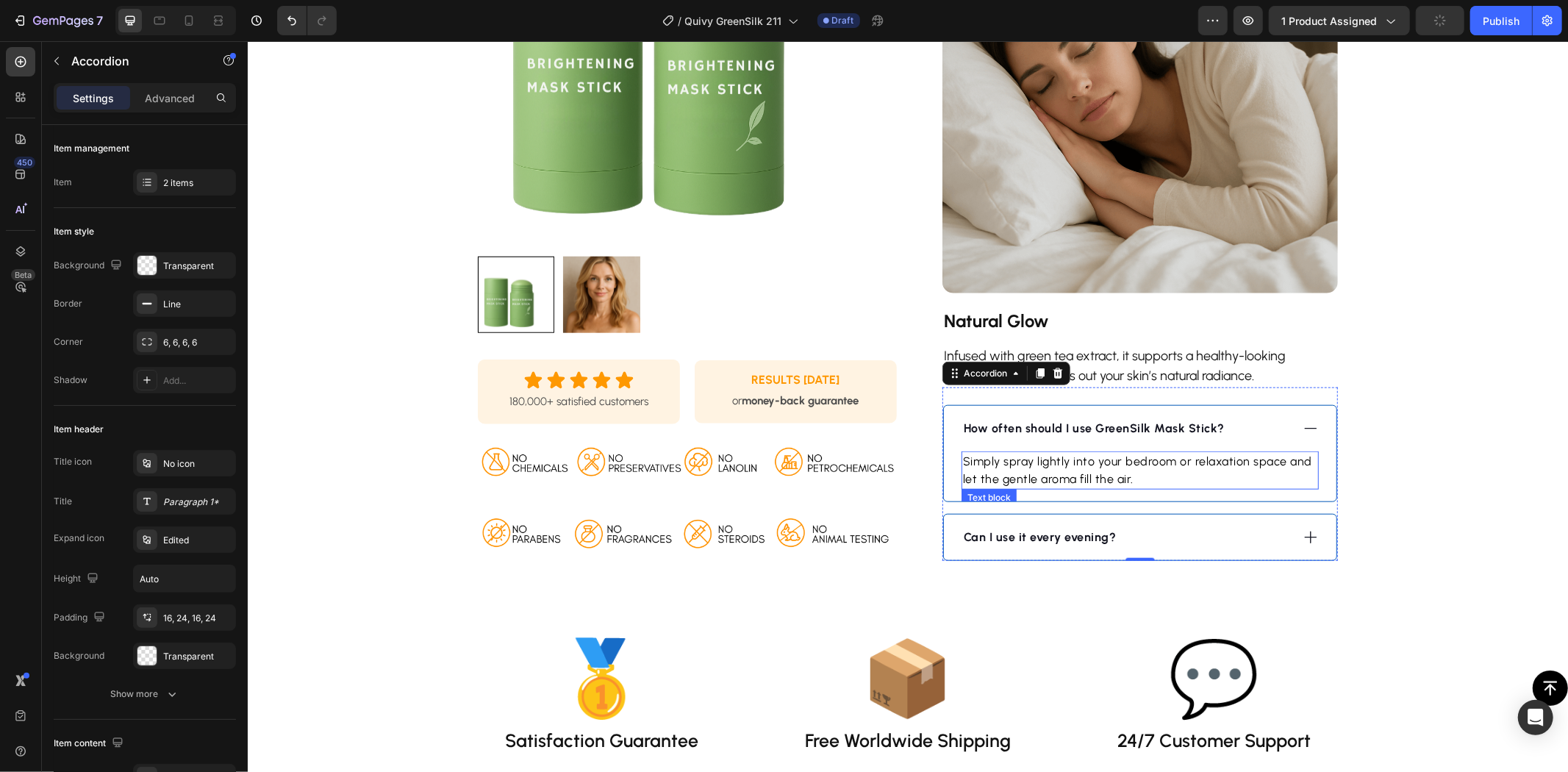
click at [1127, 466] on p "Simply spray lightly into your bedroom or relaxation space and let the gentle a…" at bounding box center [1139, 469] width 355 height 36
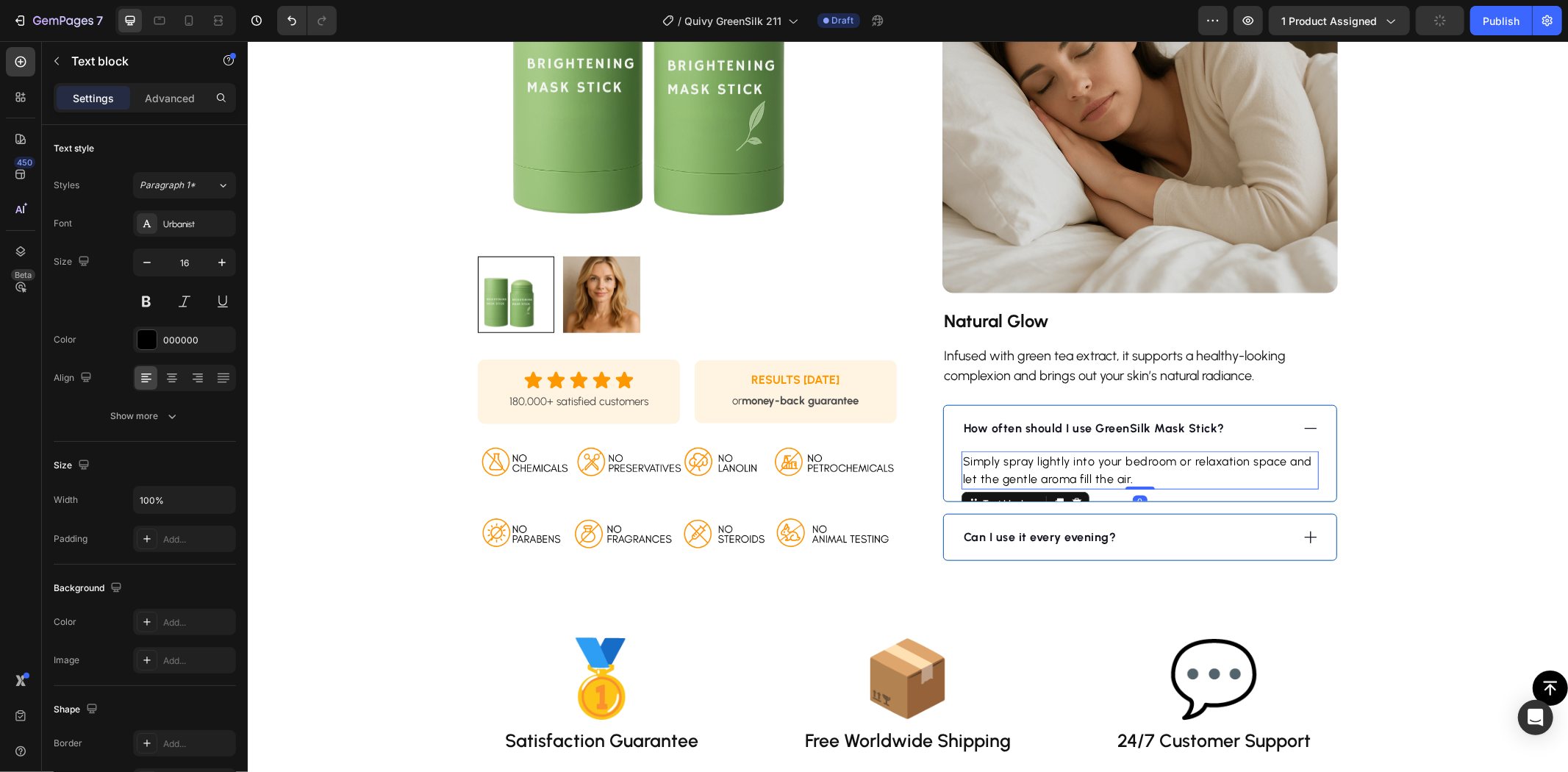
click at [1127, 466] on p "Simply spray lightly into your bedroom or relaxation space and let the gentle a…" at bounding box center [1139, 469] width 355 height 36
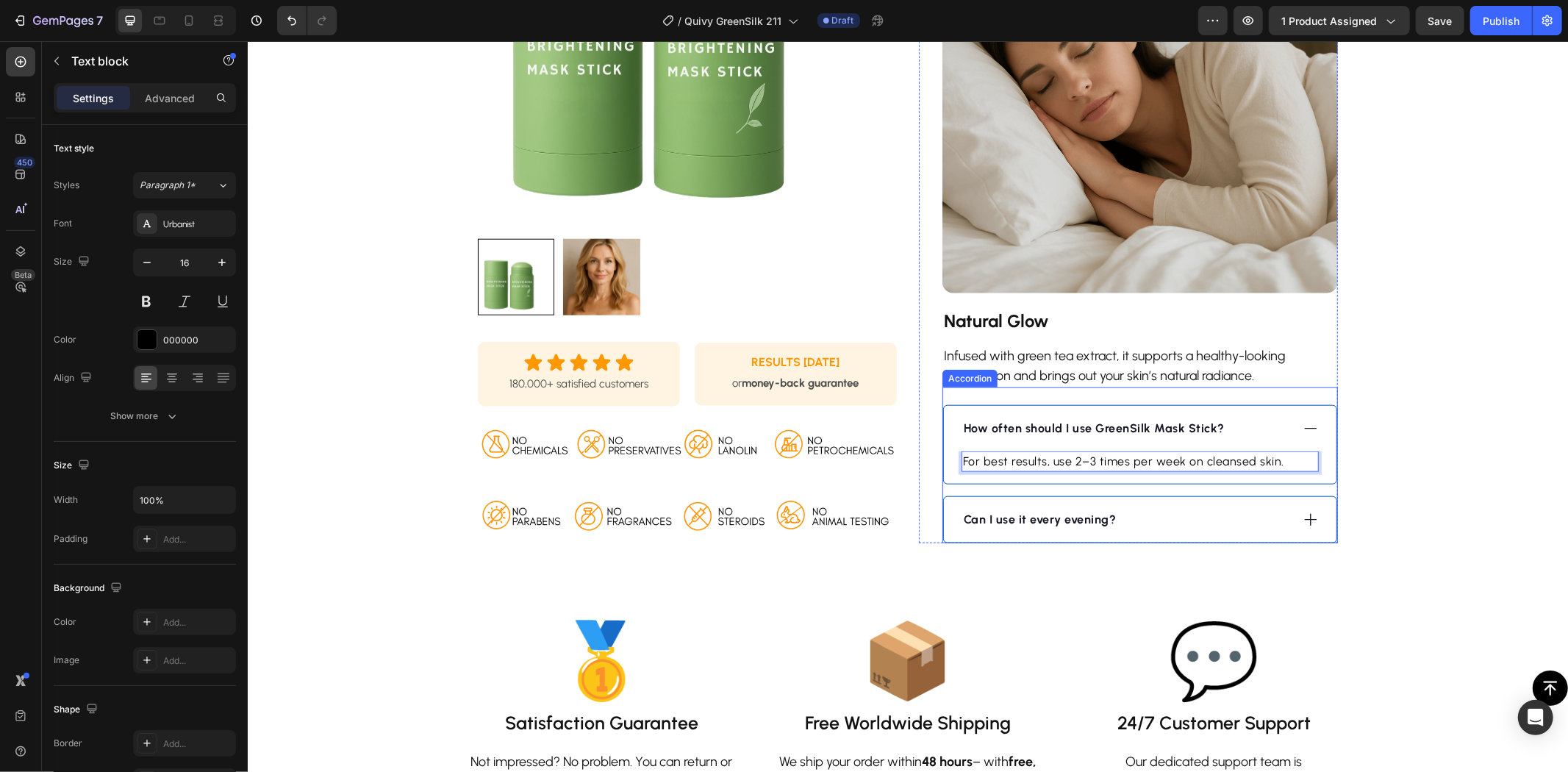
drag, startPoint x: 1284, startPoint y: 512, endPoint x: 1273, endPoint y: 519, distance: 13.0
click at [1284, 512] on div "Can I use it every evening?" at bounding box center [1139, 518] width 393 height 45
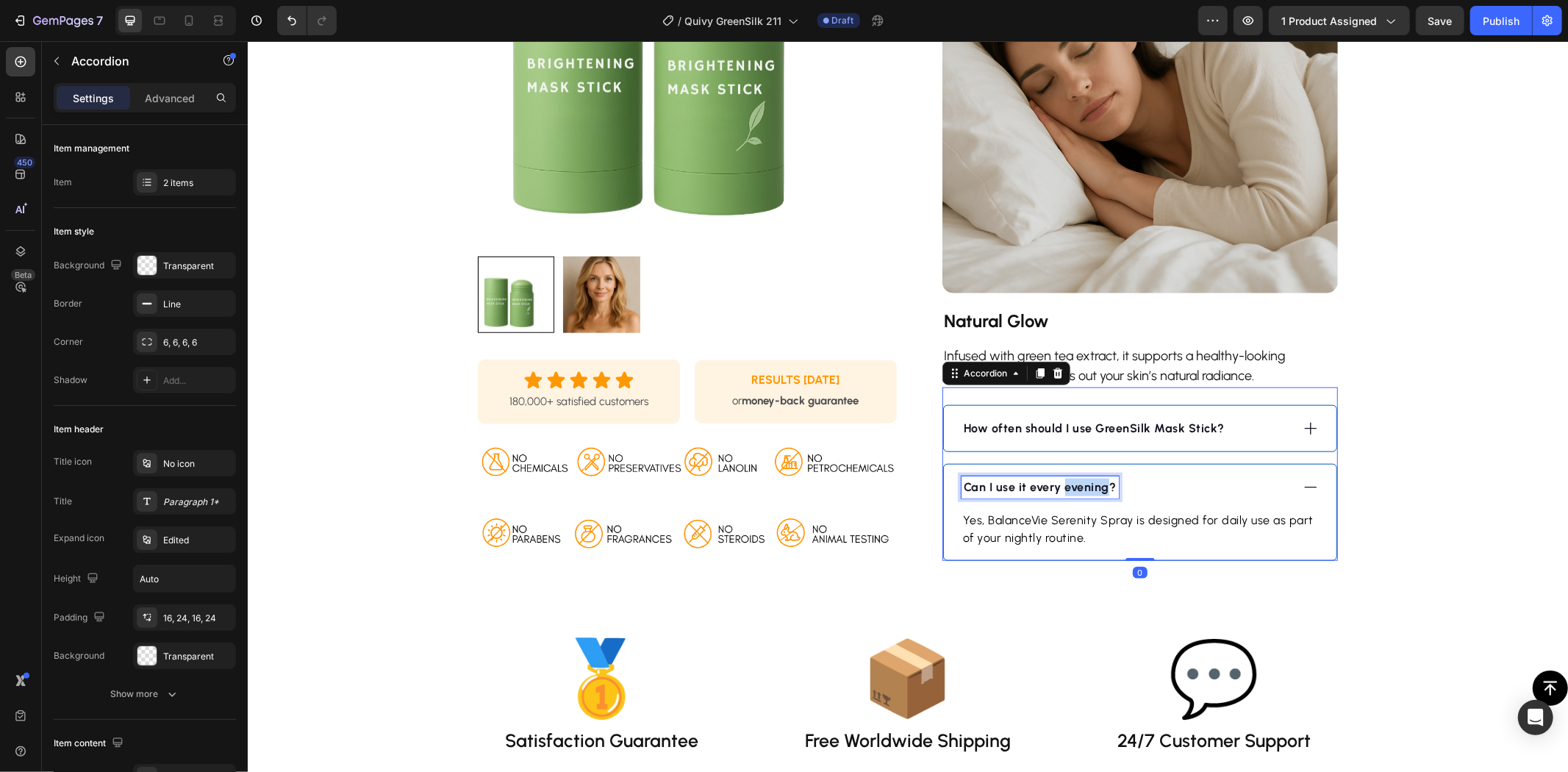
click at [1089, 487] on strong "Can I use it every evening?" at bounding box center [1039, 486] width 153 height 14
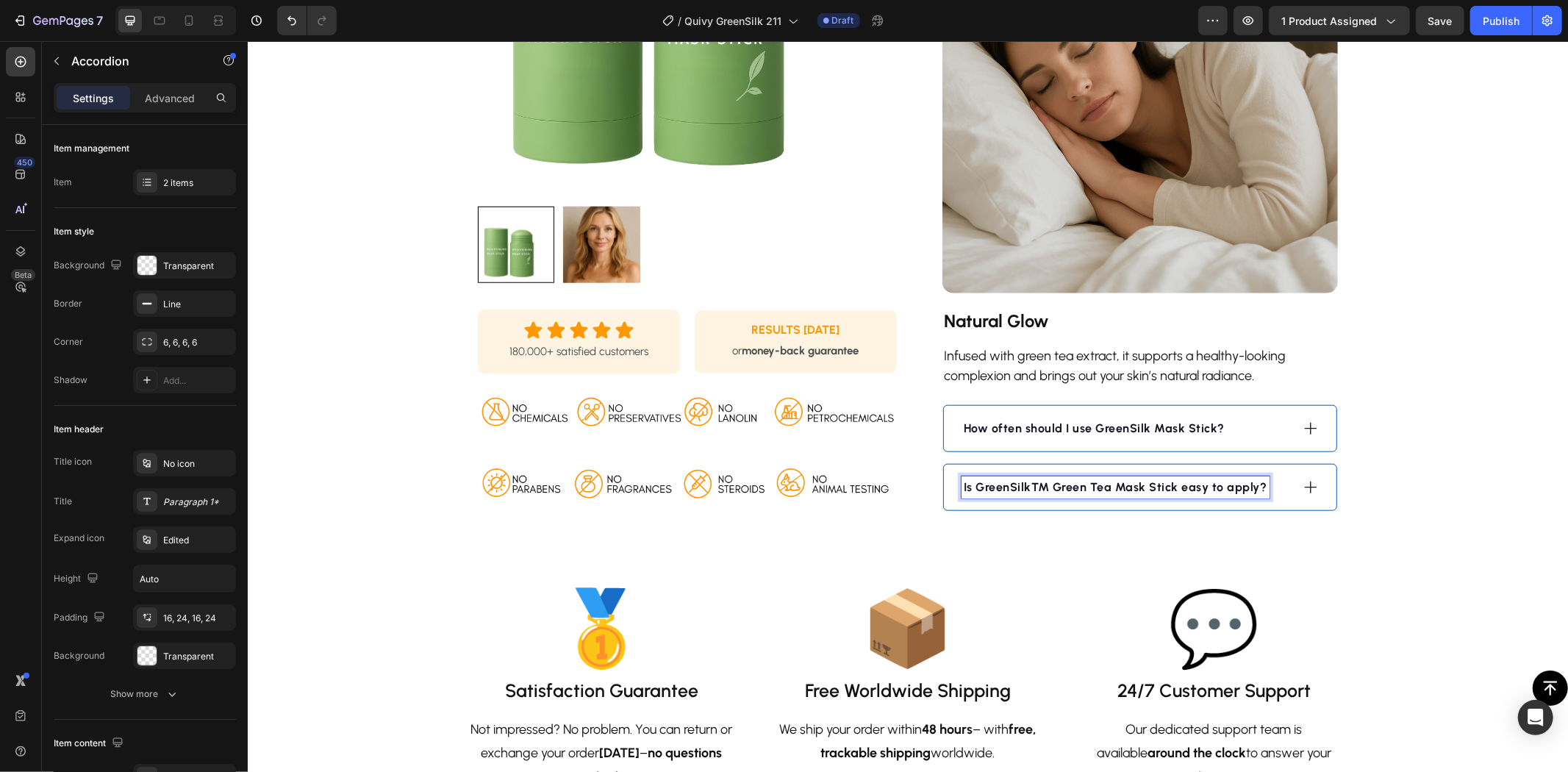
drag, startPoint x: 1042, startPoint y: 485, endPoint x: 1046, endPoint y: 494, distance: 9.8
click at [1041, 485] on strong "Is GreenSilk™ Green Tea Mask Stick easy to apply?" at bounding box center [1114, 486] width 303 height 14
drag, startPoint x: 1090, startPoint y: 486, endPoint x: 1041, endPoint y: 488, distance: 49.0
click at [1030, 487] on strong "Is GreenSilk Green Tea Mask Stick easy to apply?" at bounding box center [1105, 486] width 285 height 14
click at [1307, 485] on icon at bounding box center [1310, 487] width 17 height 17
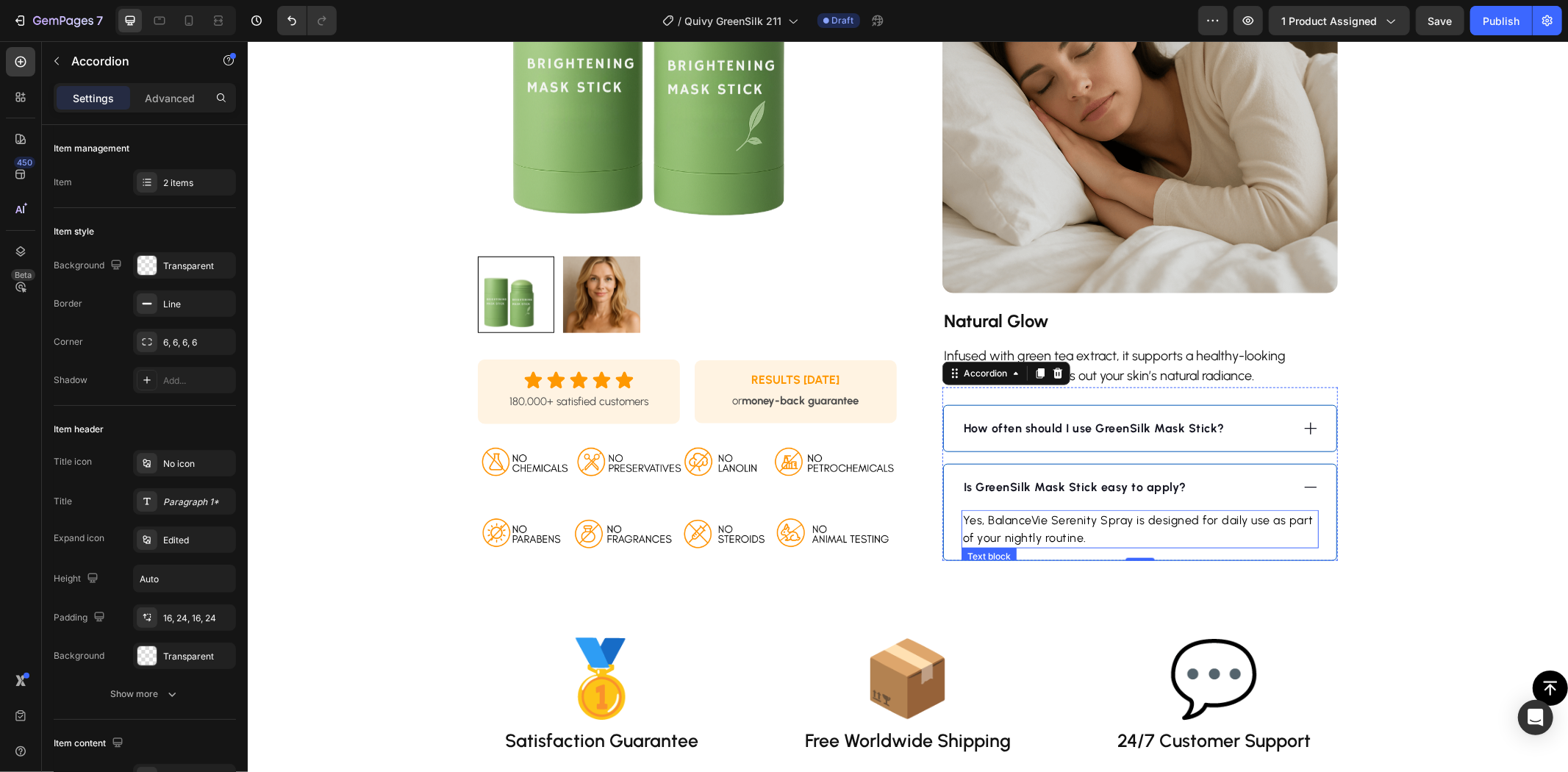
click at [1064, 525] on p "Yes, BalanceVie Serenity Spray is designed for daily use as part of your nightl…" at bounding box center [1139, 528] width 355 height 36
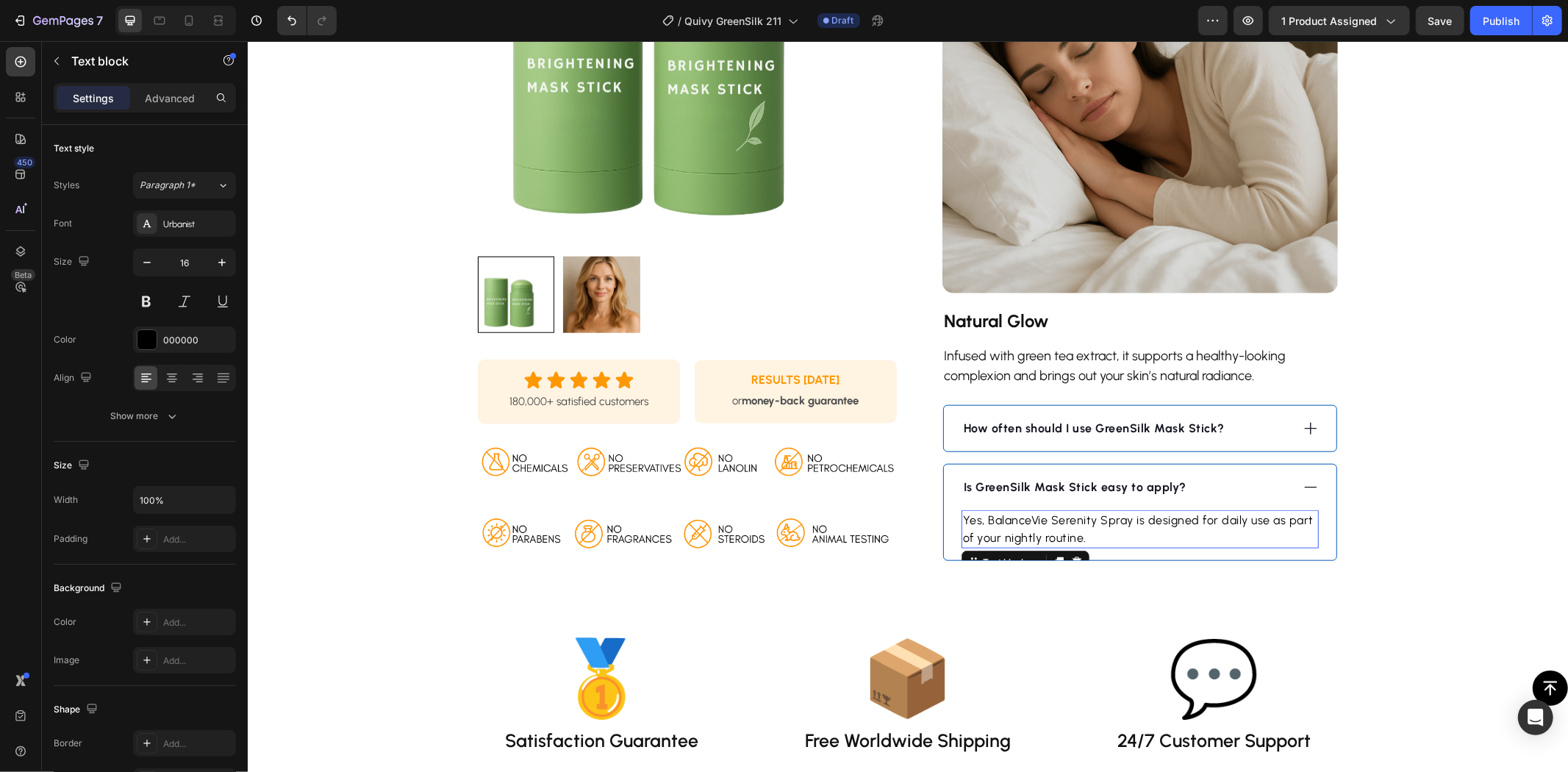
click at [1064, 525] on p "Yes, BalanceVie Serenity Spray is designed for daily use as part of your nightl…" at bounding box center [1139, 528] width 355 height 36
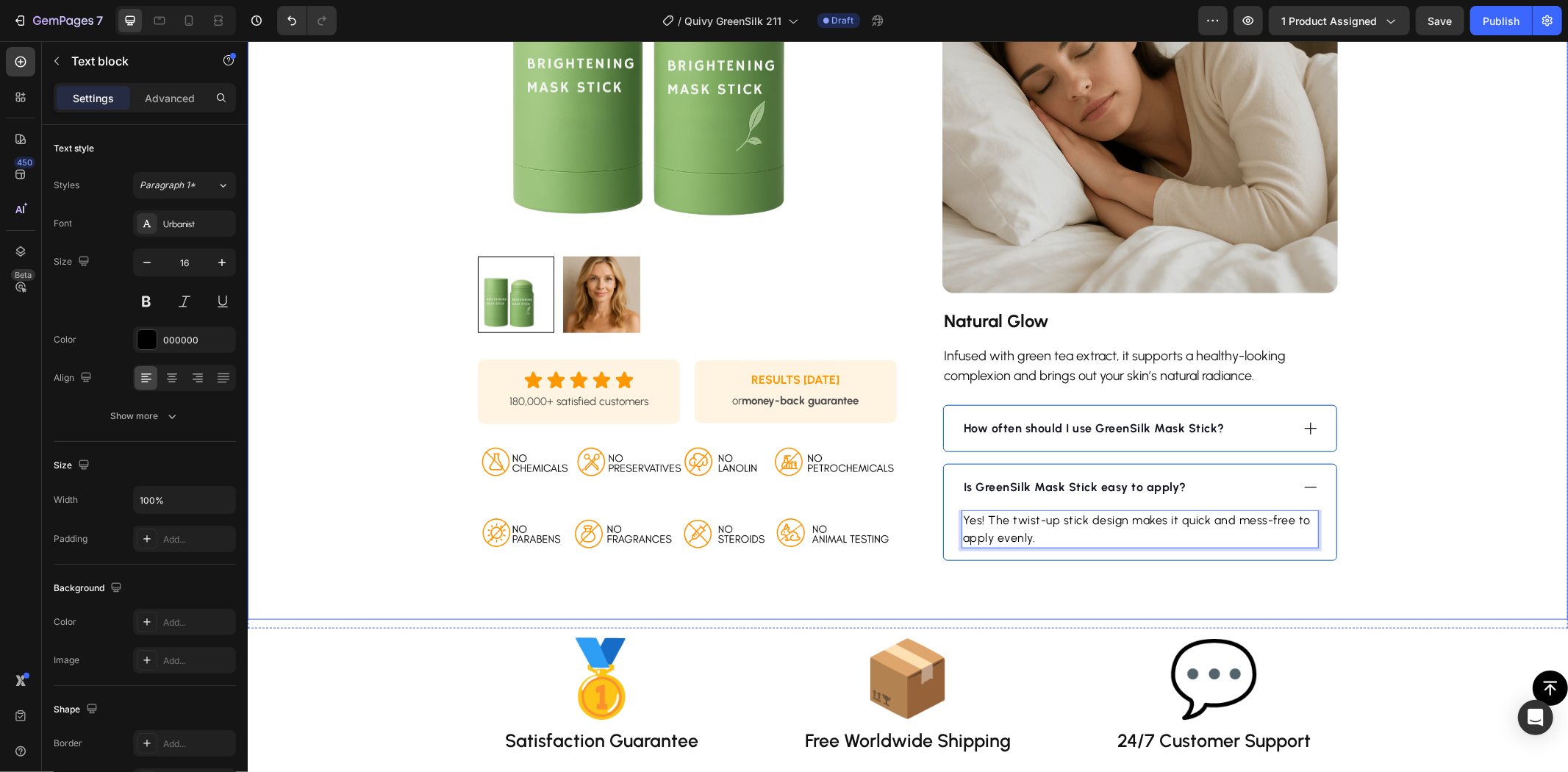
drag, startPoint x: 1536, startPoint y: 441, endPoint x: 1422, endPoint y: 458, distance: 115.3
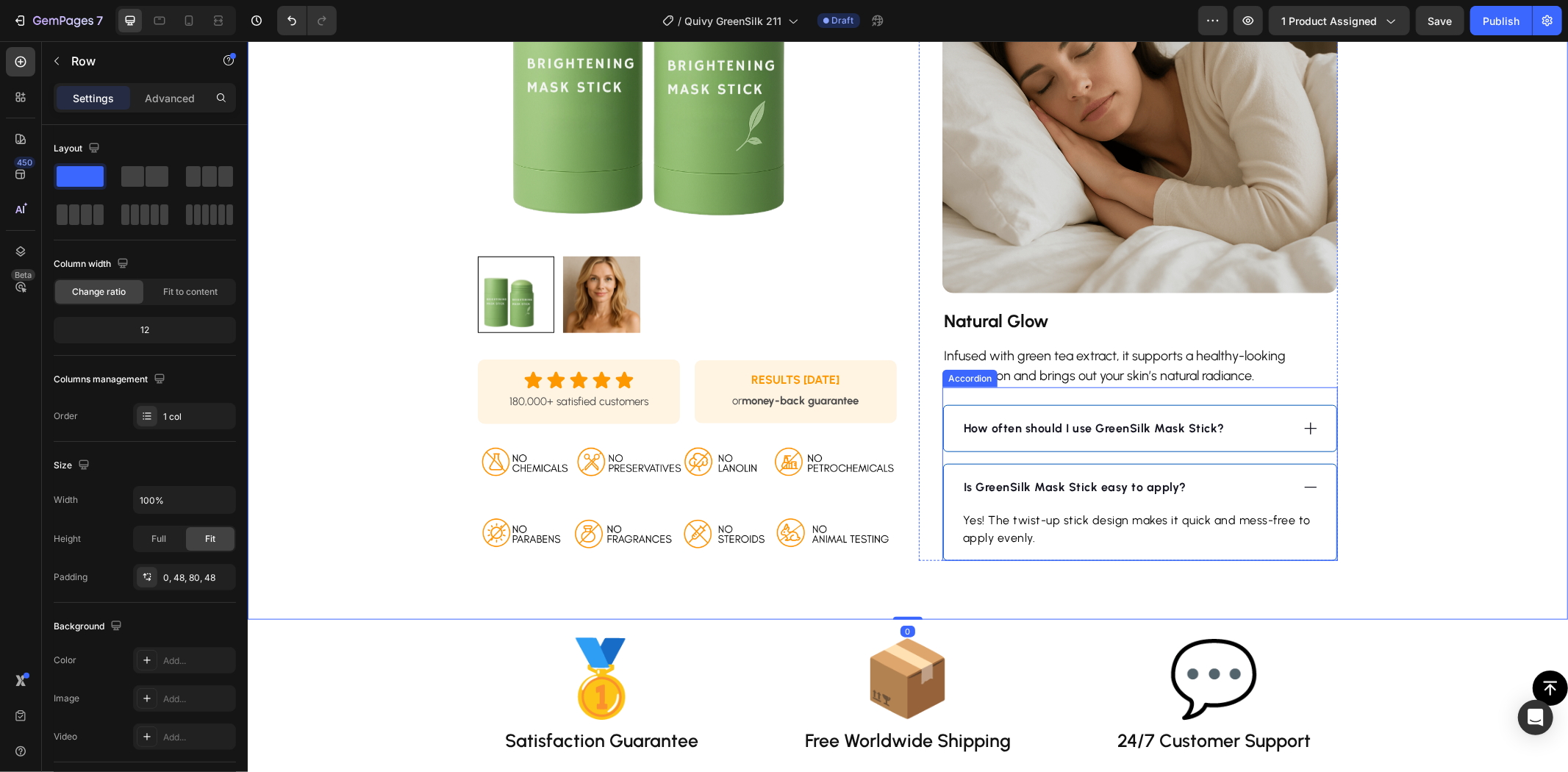
click at [1304, 486] on icon at bounding box center [1310, 487] width 17 height 17
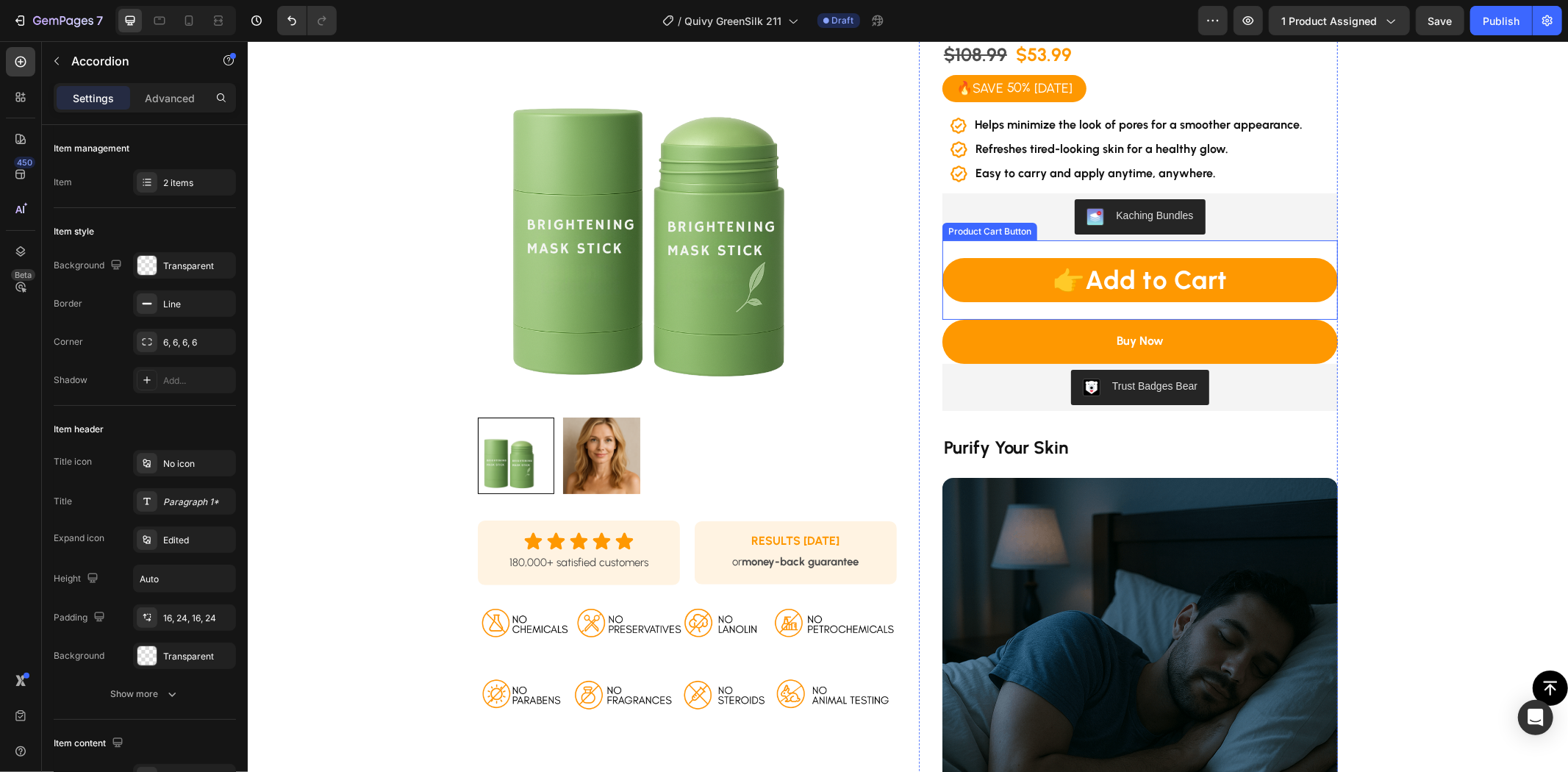
scroll to position [489, 0]
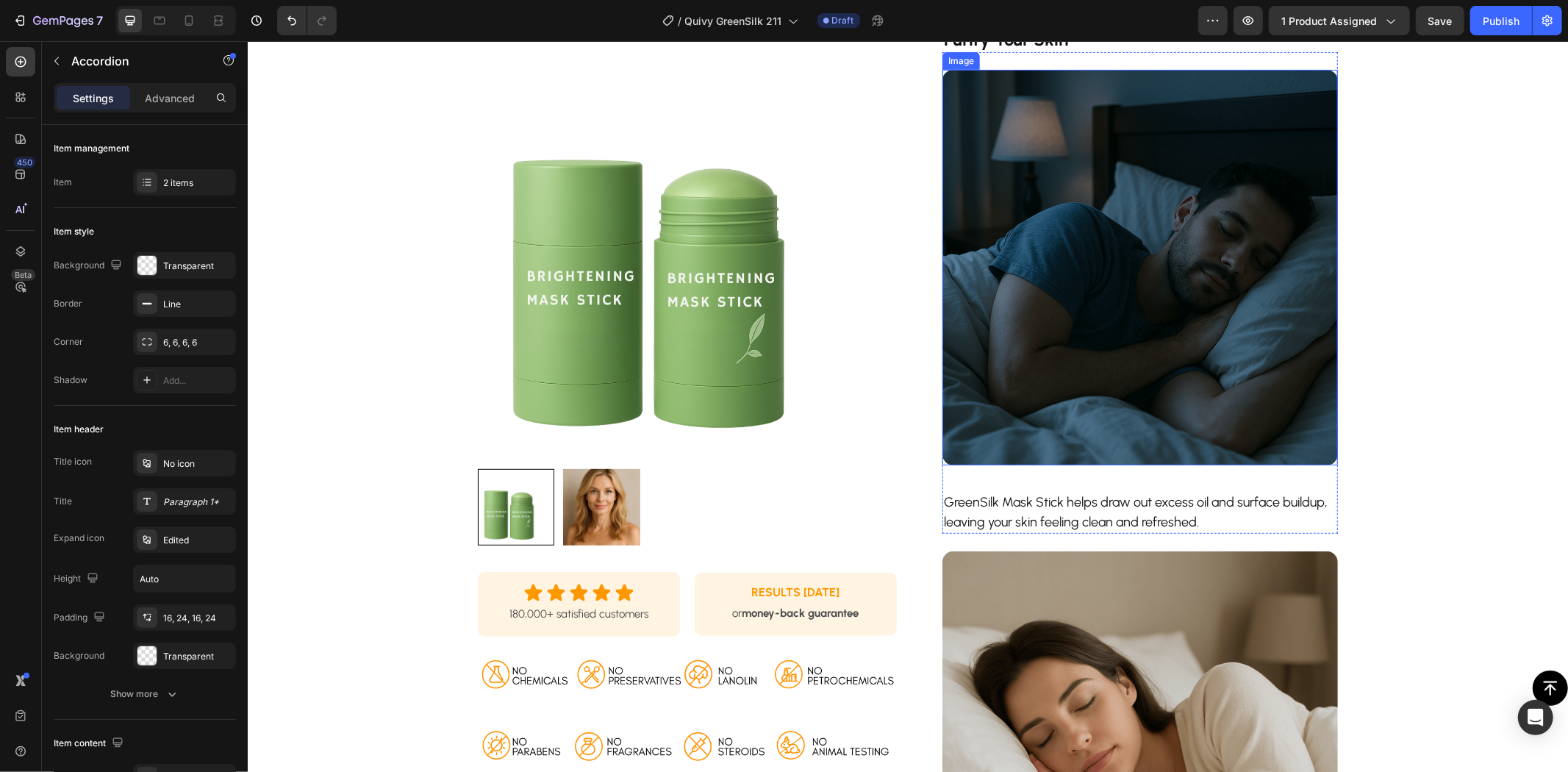
click at [1108, 245] on img at bounding box center [1139, 267] width 396 height 396
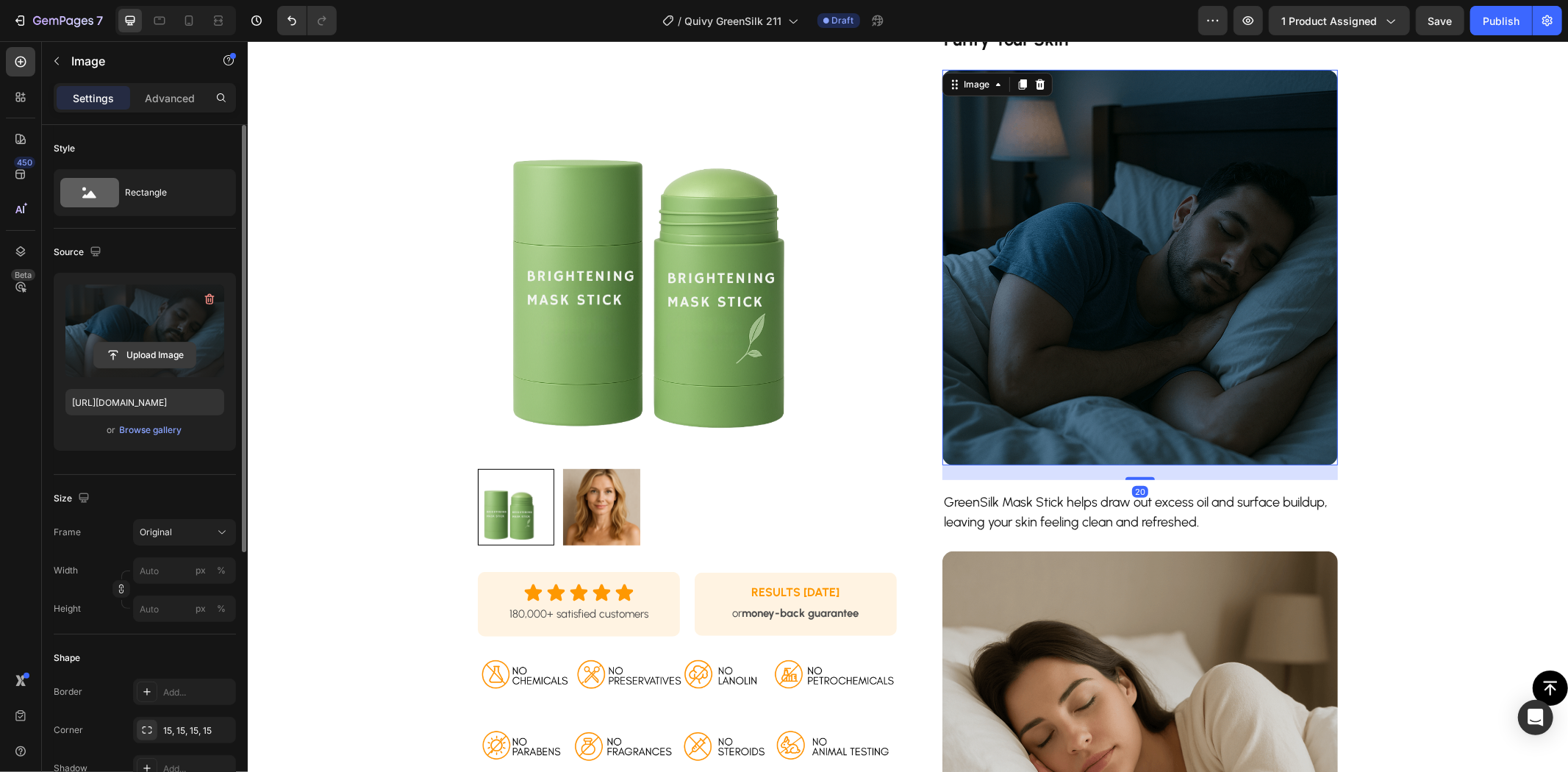
click at [160, 355] on input "file" at bounding box center [145, 355] width 102 height 25
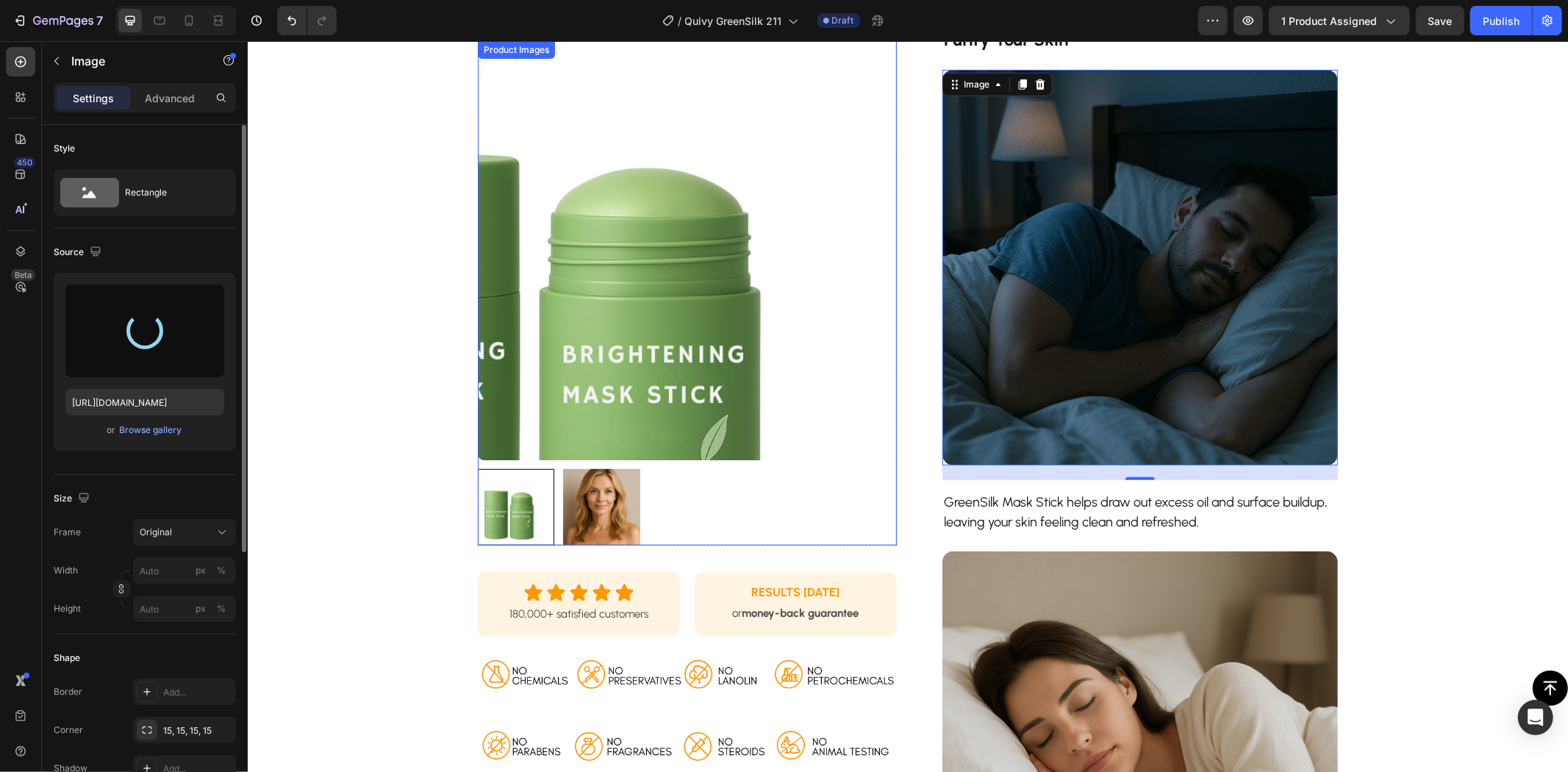
type input "[URL][DOMAIN_NAME]"
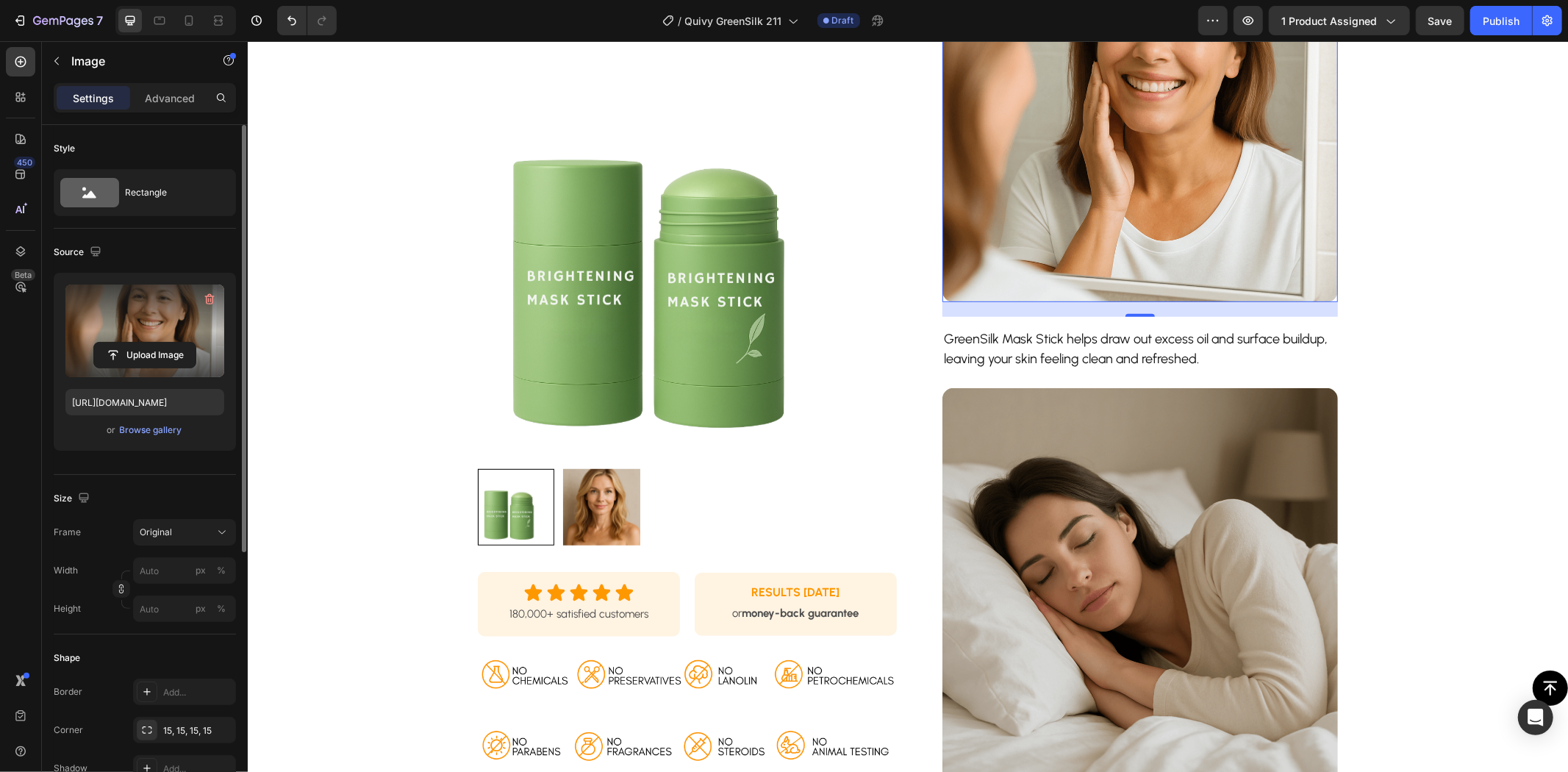
scroll to position [817, 0]
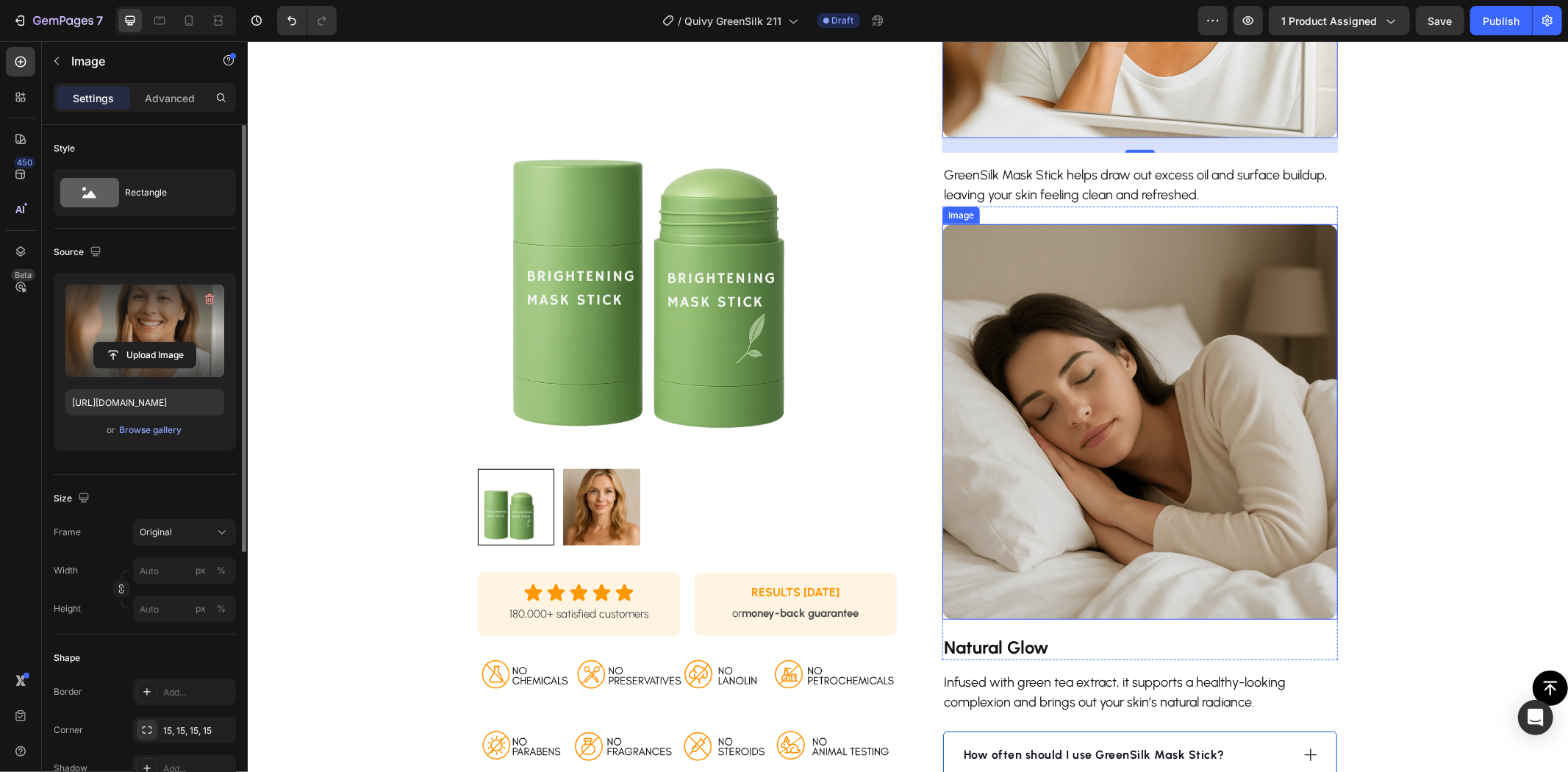
click at [1079, 322] on img at bounding box center [1139, 421] width 396 height 396
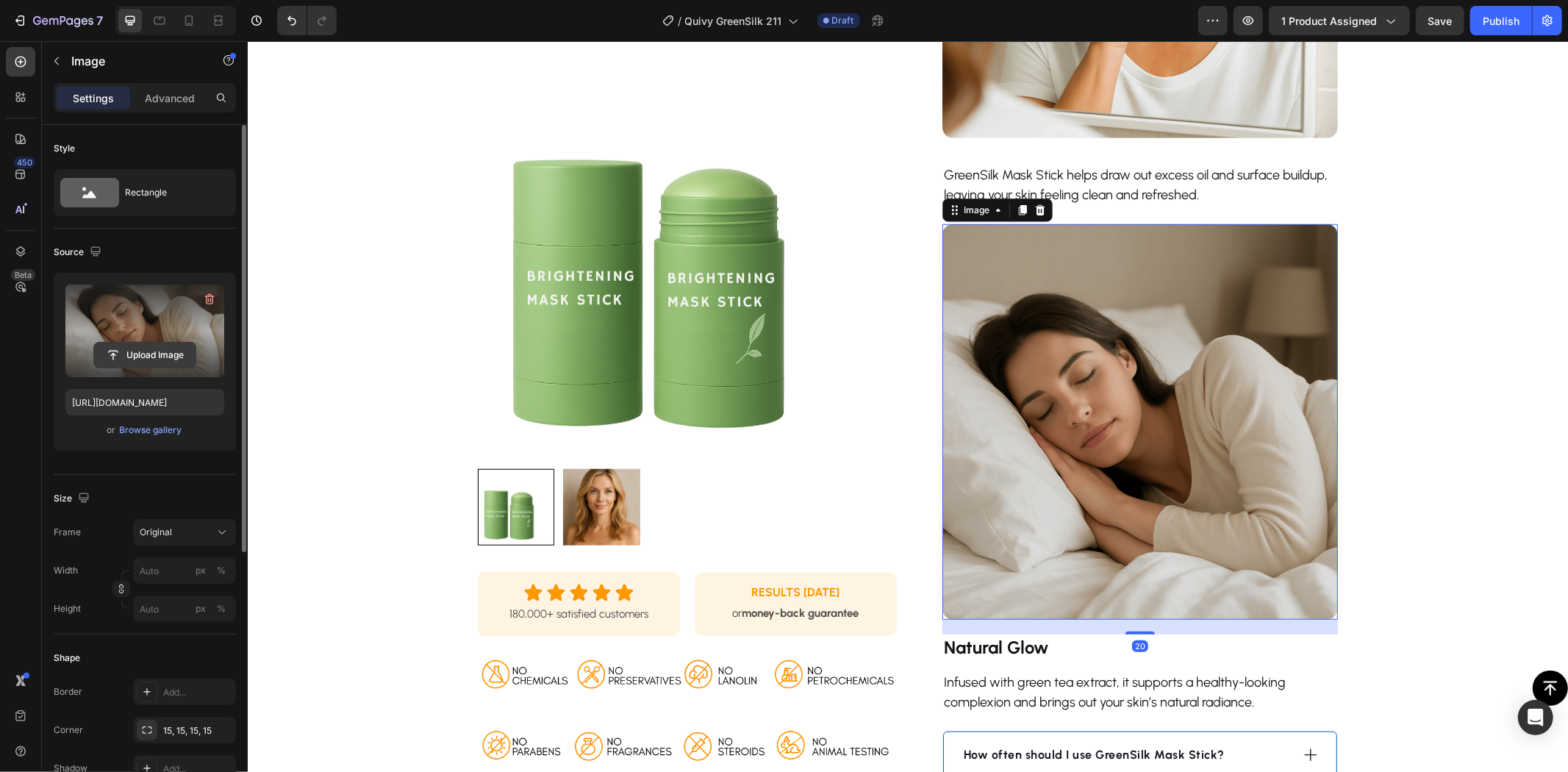
click at [145, 349] on input "file" at bounding box center [145, 355] width 102 height 25
type input "[URL][DOMAIN_NAME]"
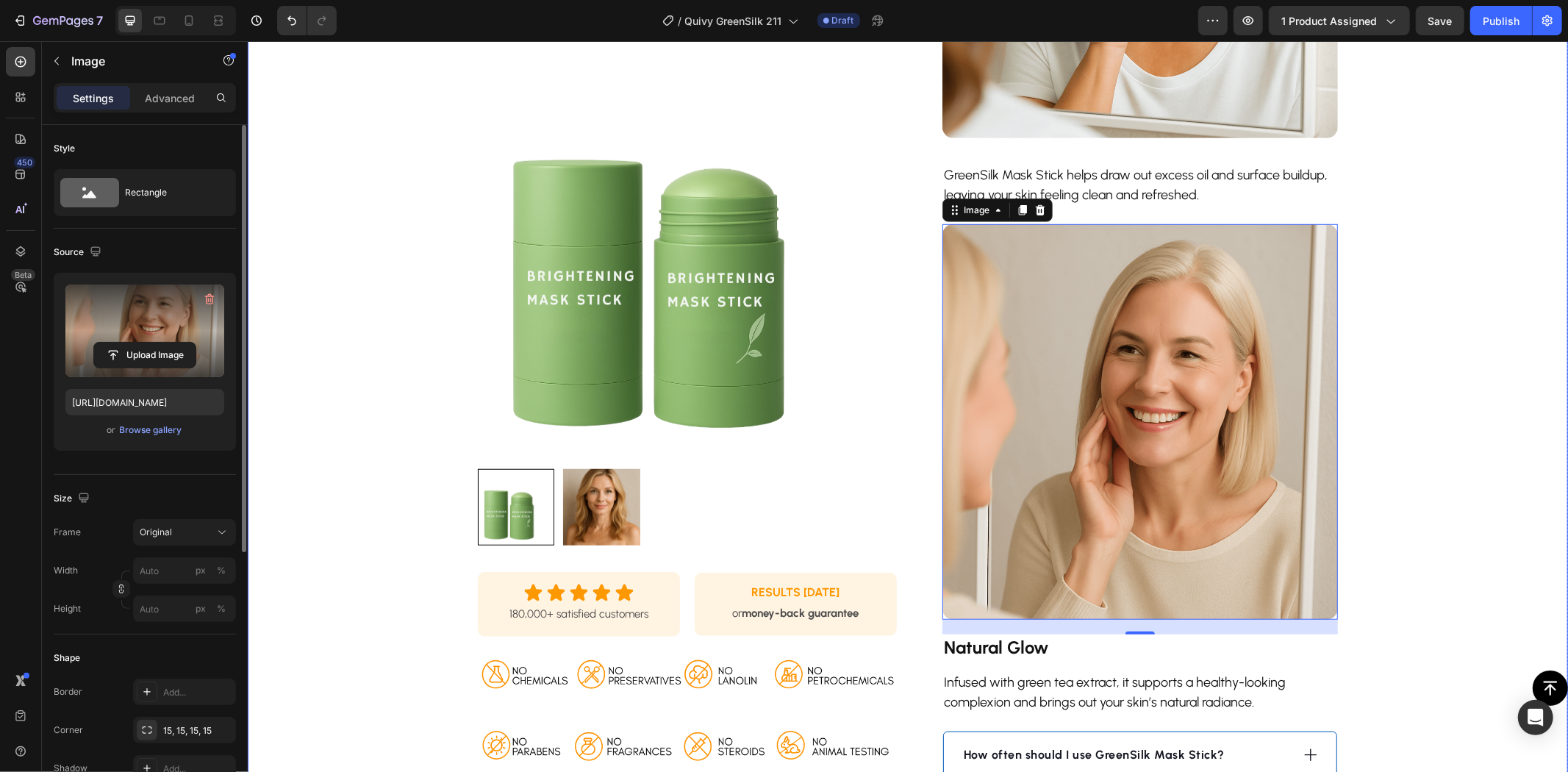
click at [1413, 481] on div "Product Images Row Icon Icon Icon Icon Icon Icon List 180,000+ satisfied custom…" at bounding box center [908, 45] width 1250 height 1583
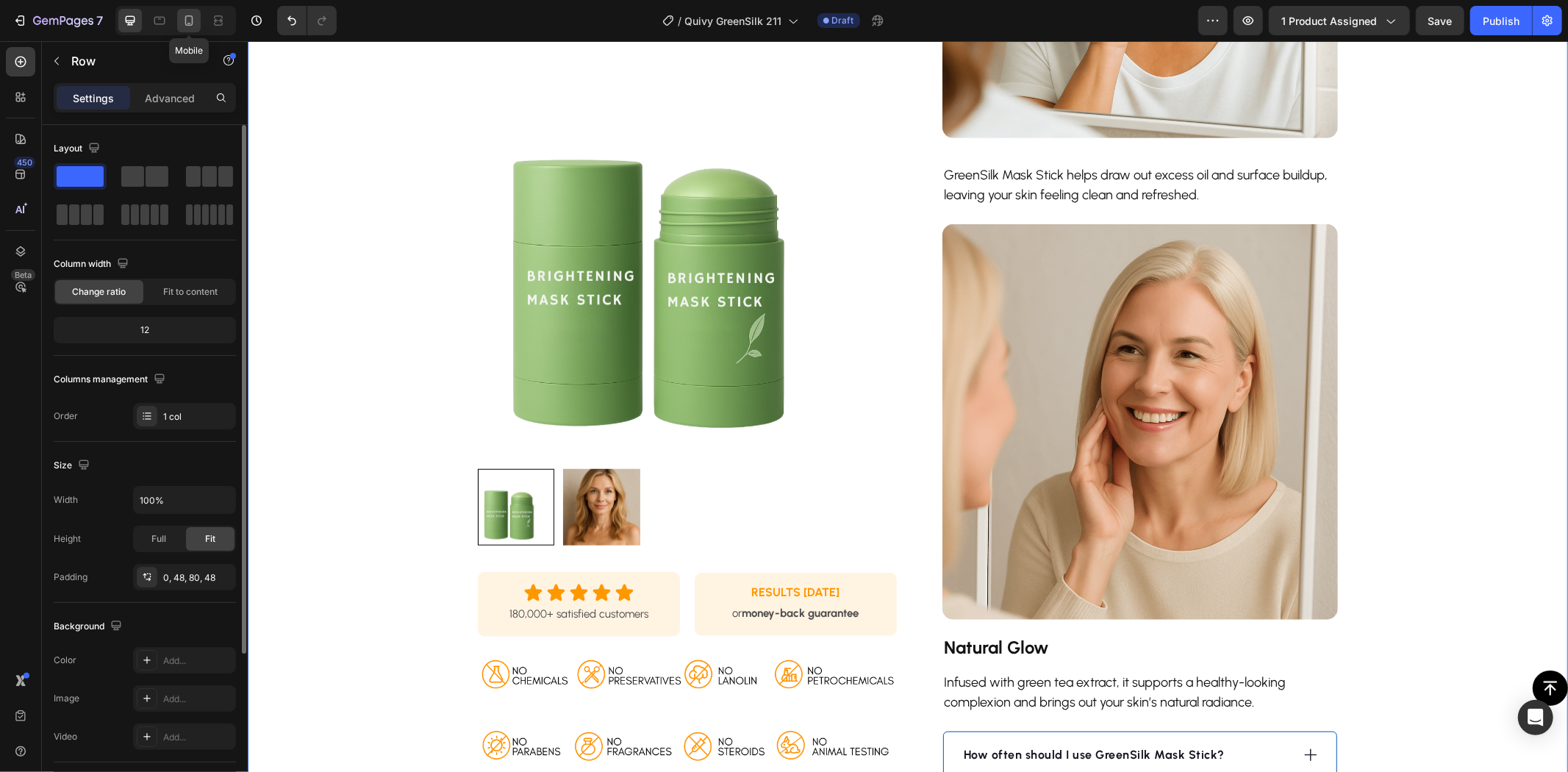
click at [188, 17] on icon at bounding box center [189, 21] width 15 height 15
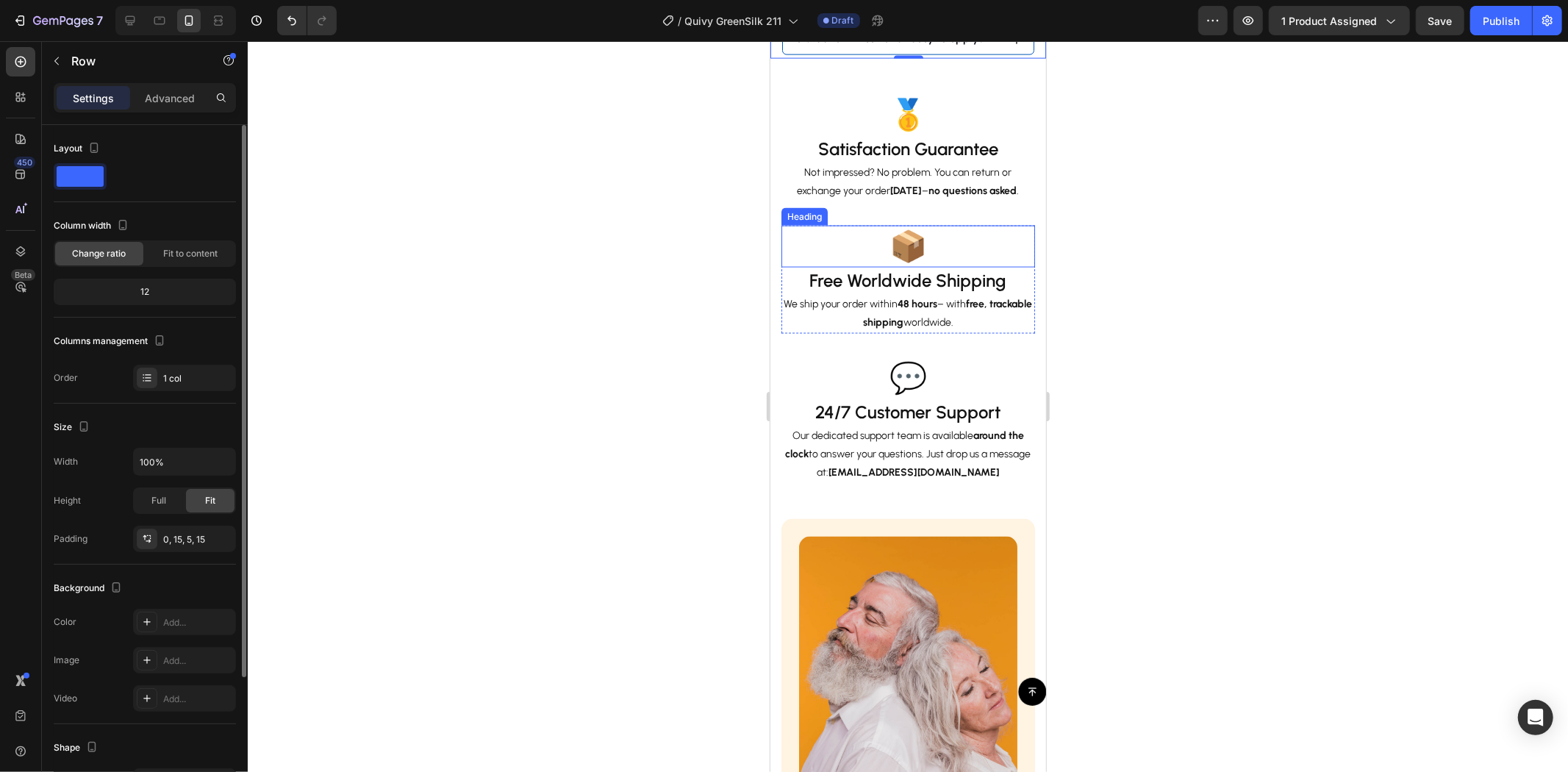
scroll to position [1552, 0]
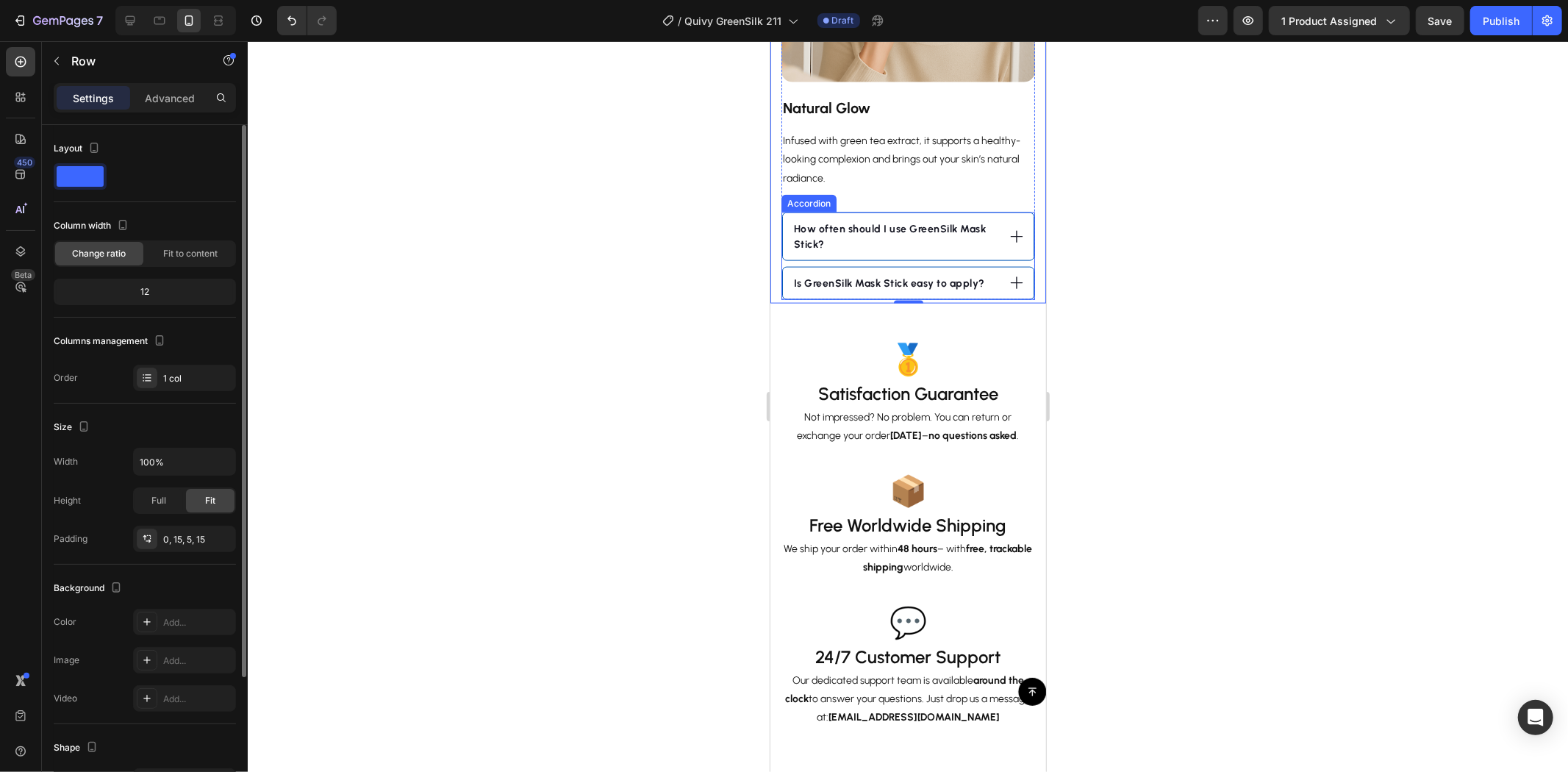
click at [1008, 290] on icon at bounding box center [1016, 283] width 17 height 17
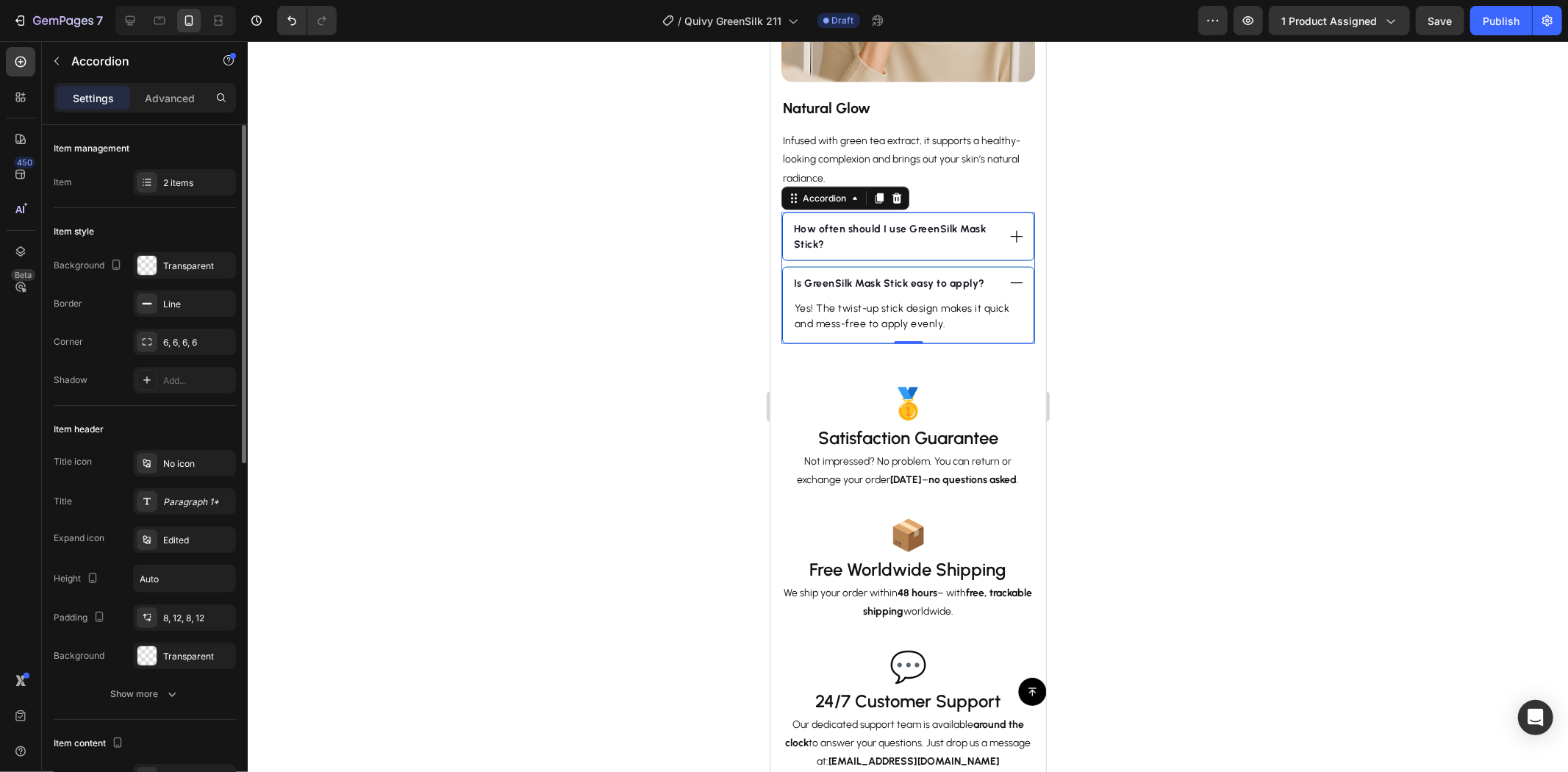
click at [1008, 290] on icon at bounding box center [1016, 283] width 17 height 17
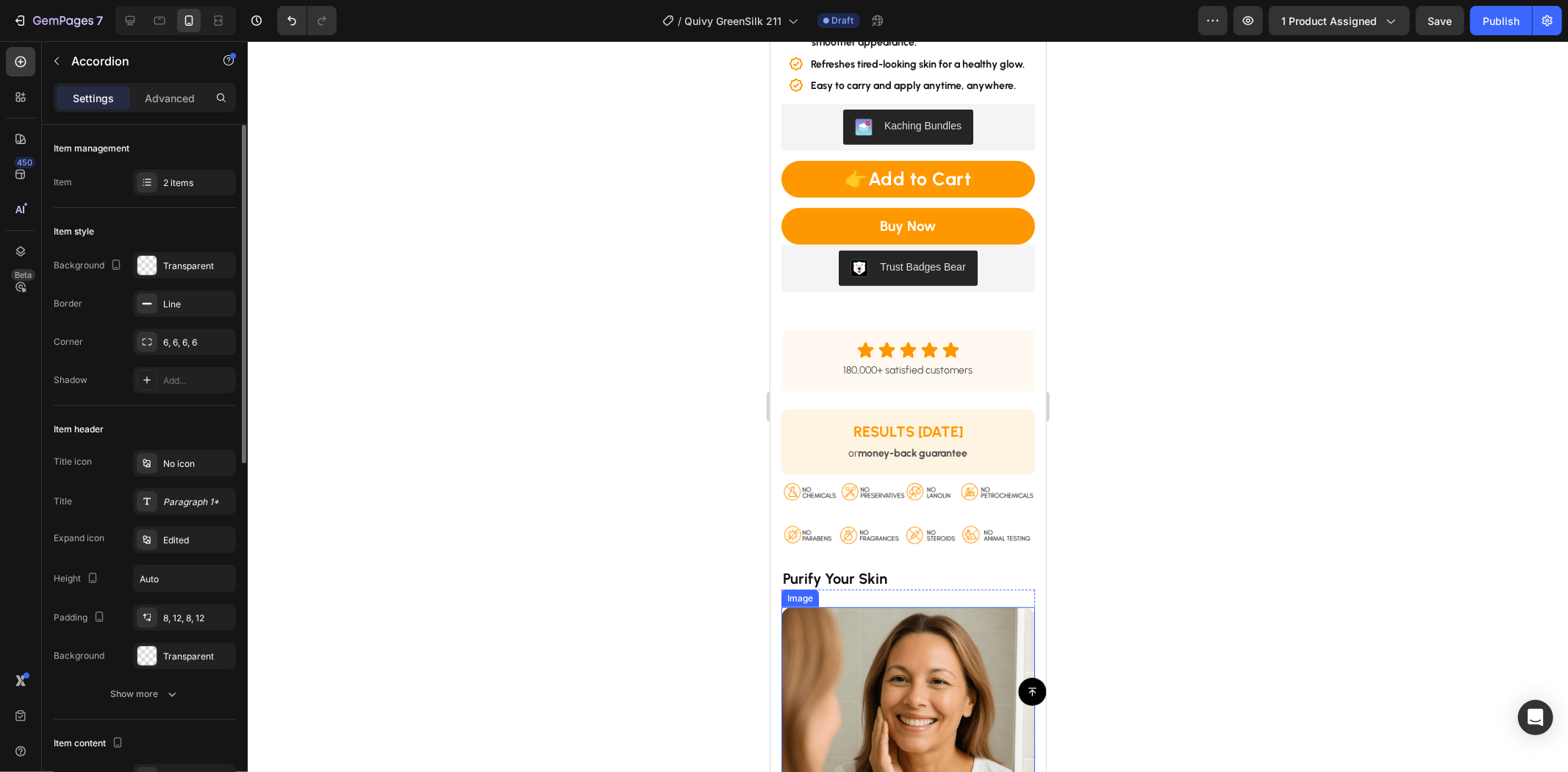
scroll to position [408, 0]
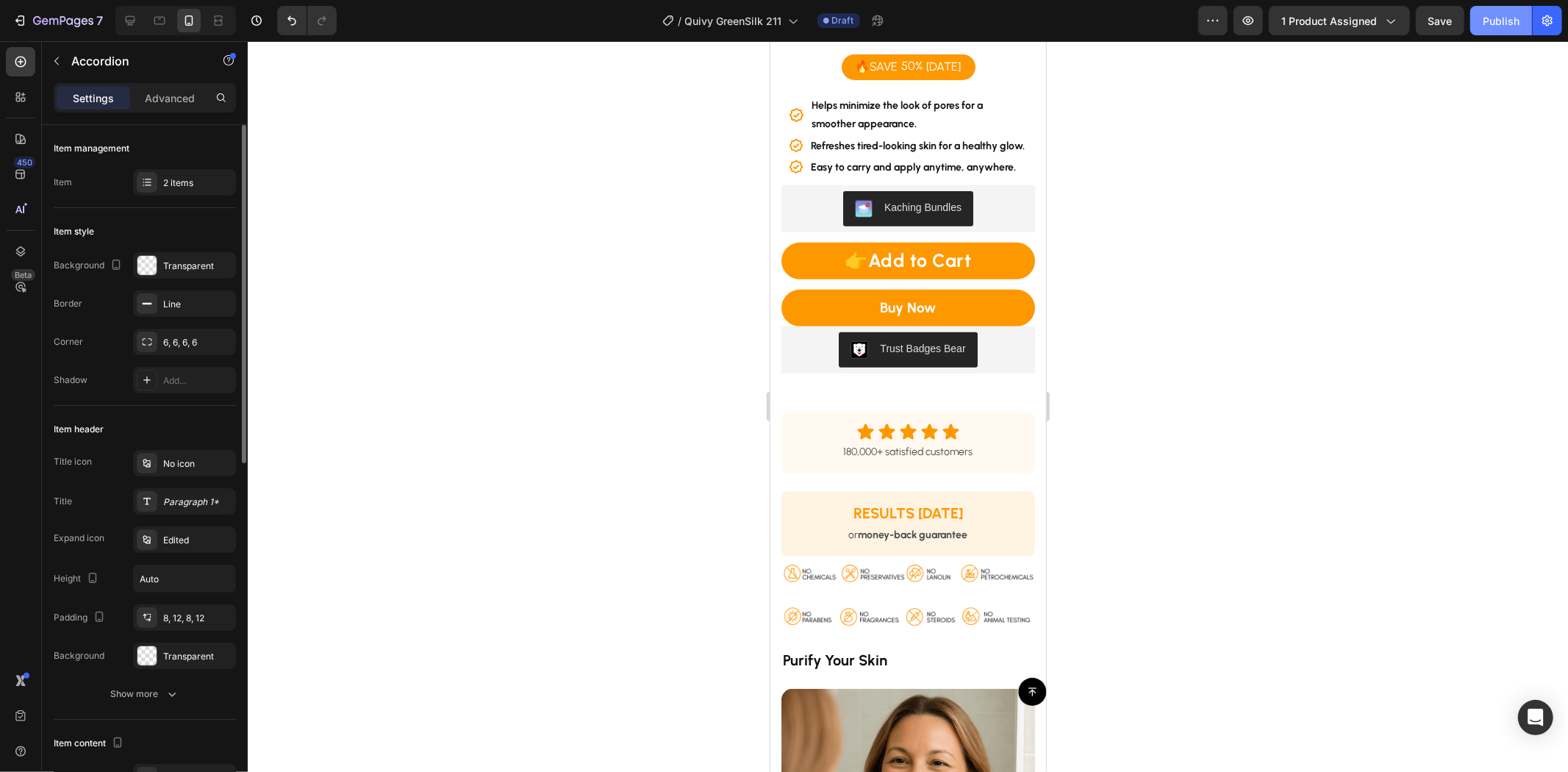
click at [1503, 10] on button "Publish" at bounding box center [1501, 21] width 62 height 30
